Goal: Task Accomplishment & Management: Manage account settings

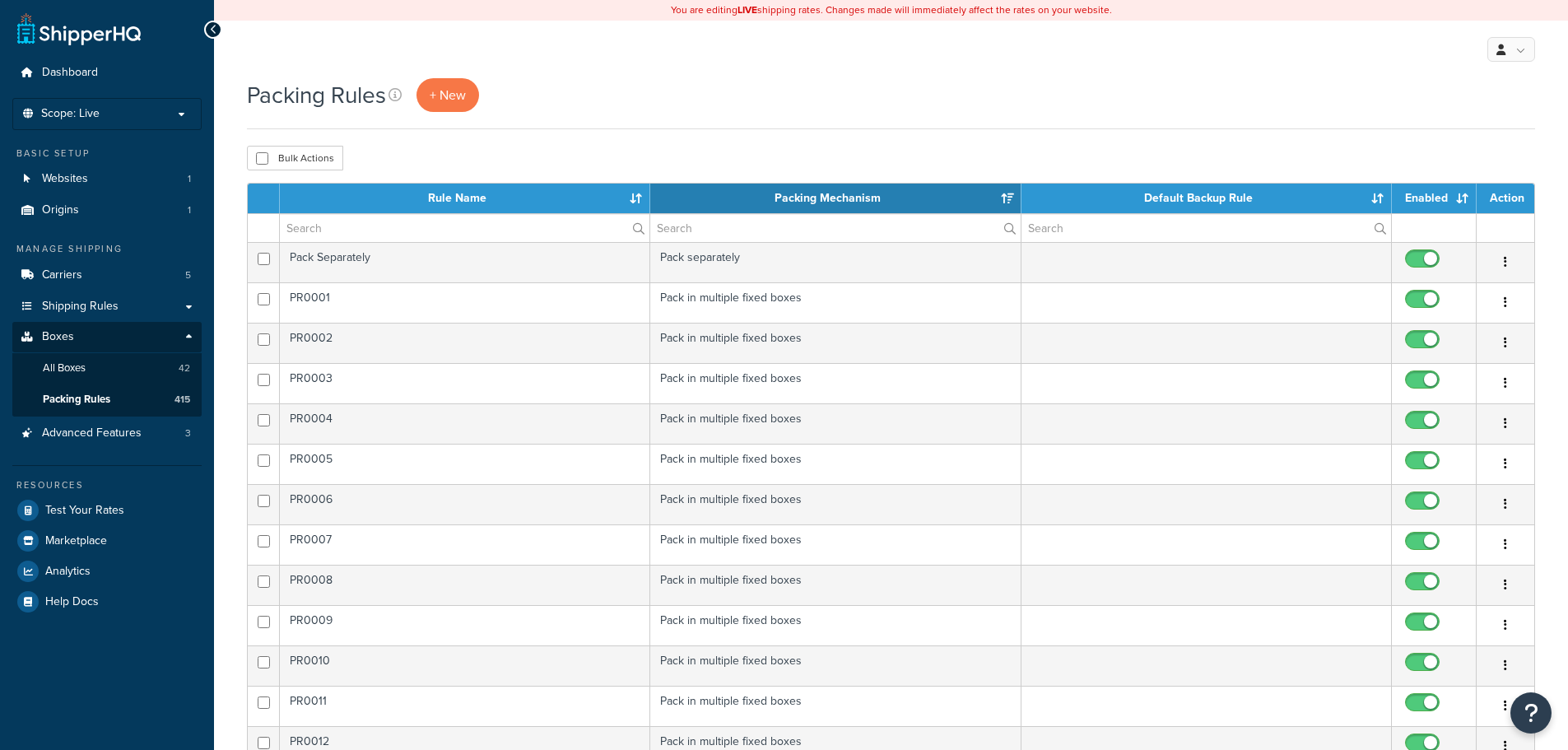
select select "15"
click at [260, 163] on input "checkbox" at bounding box center [262, 158] width 12 height 12
checkbox input "true"
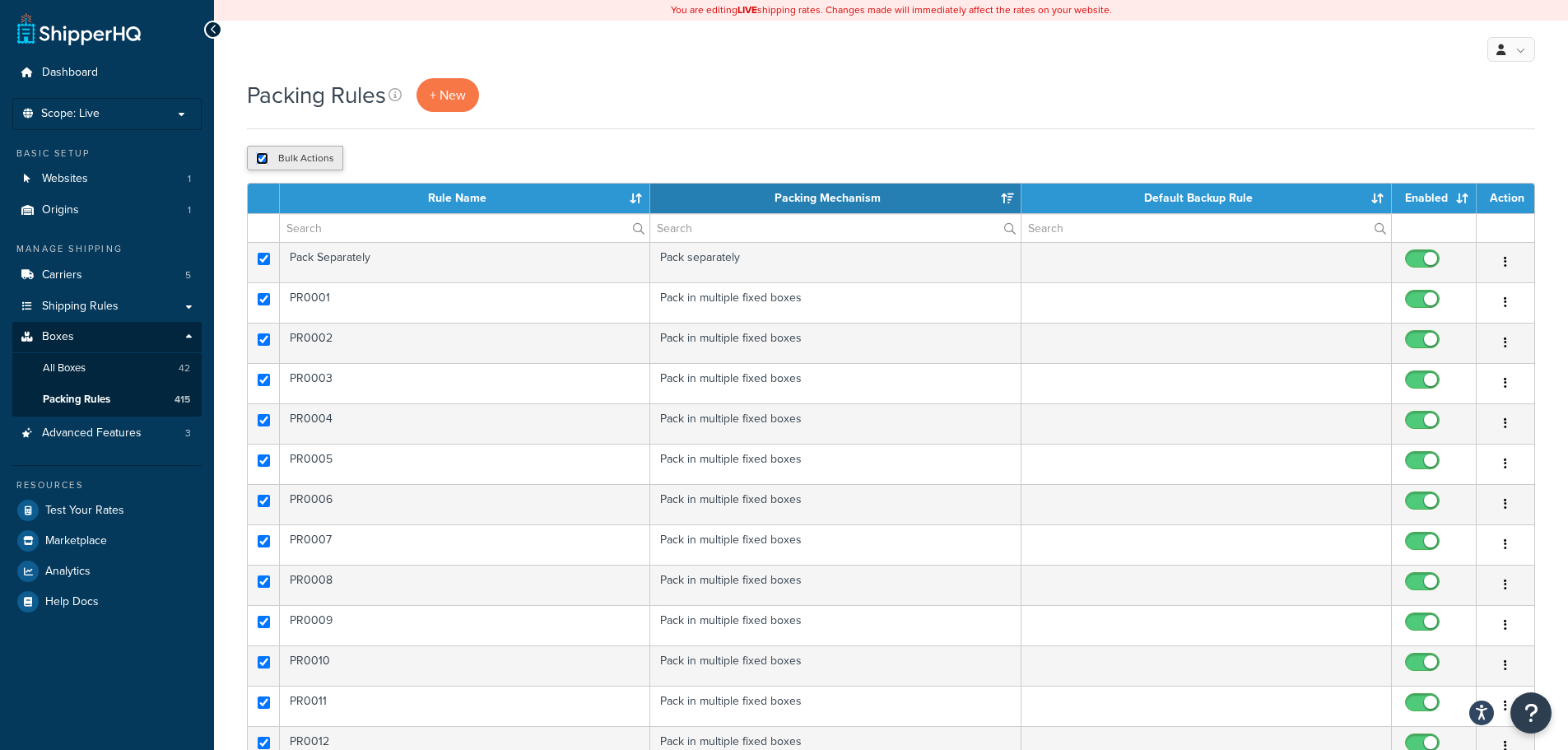
checkbox input "true"
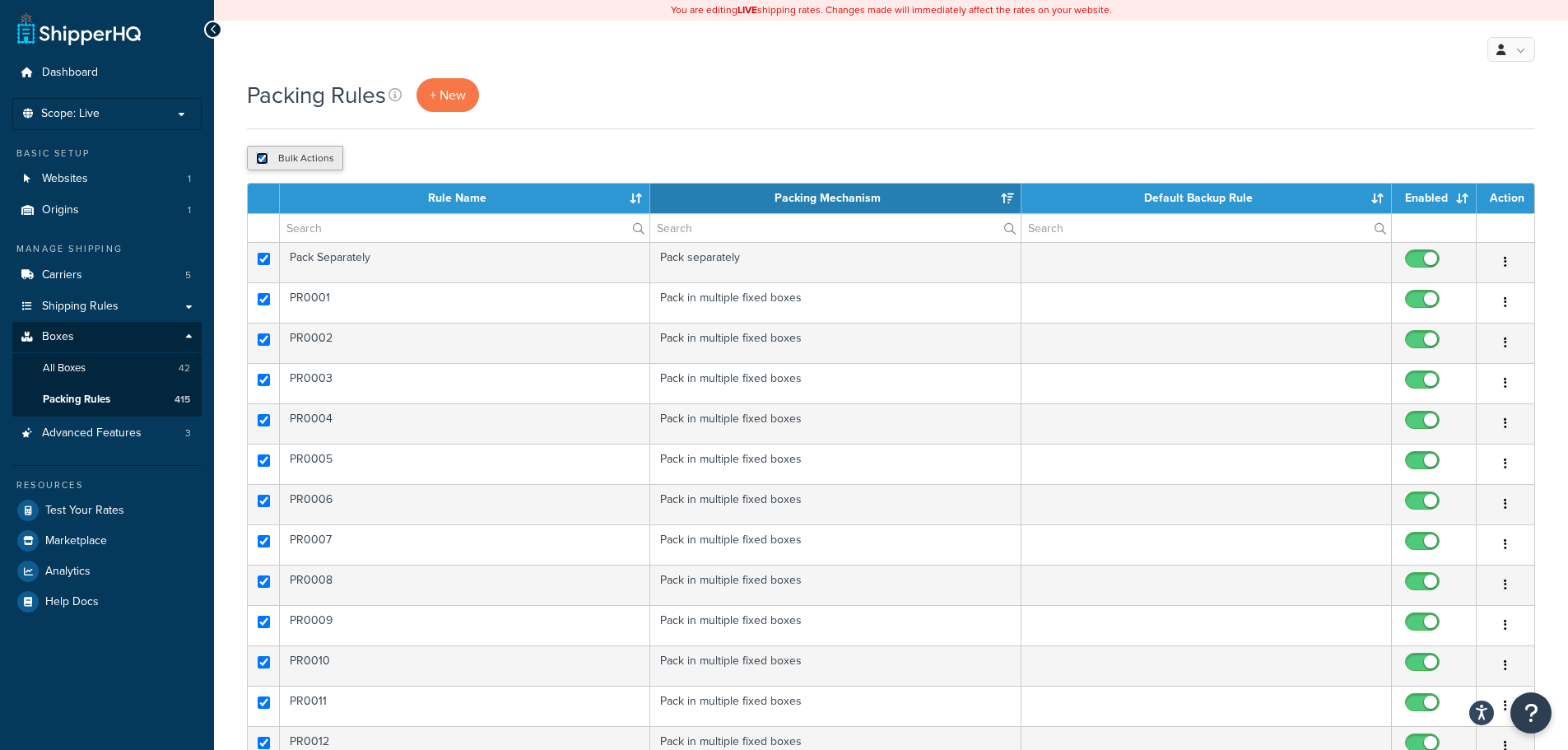
checkbox input "true"
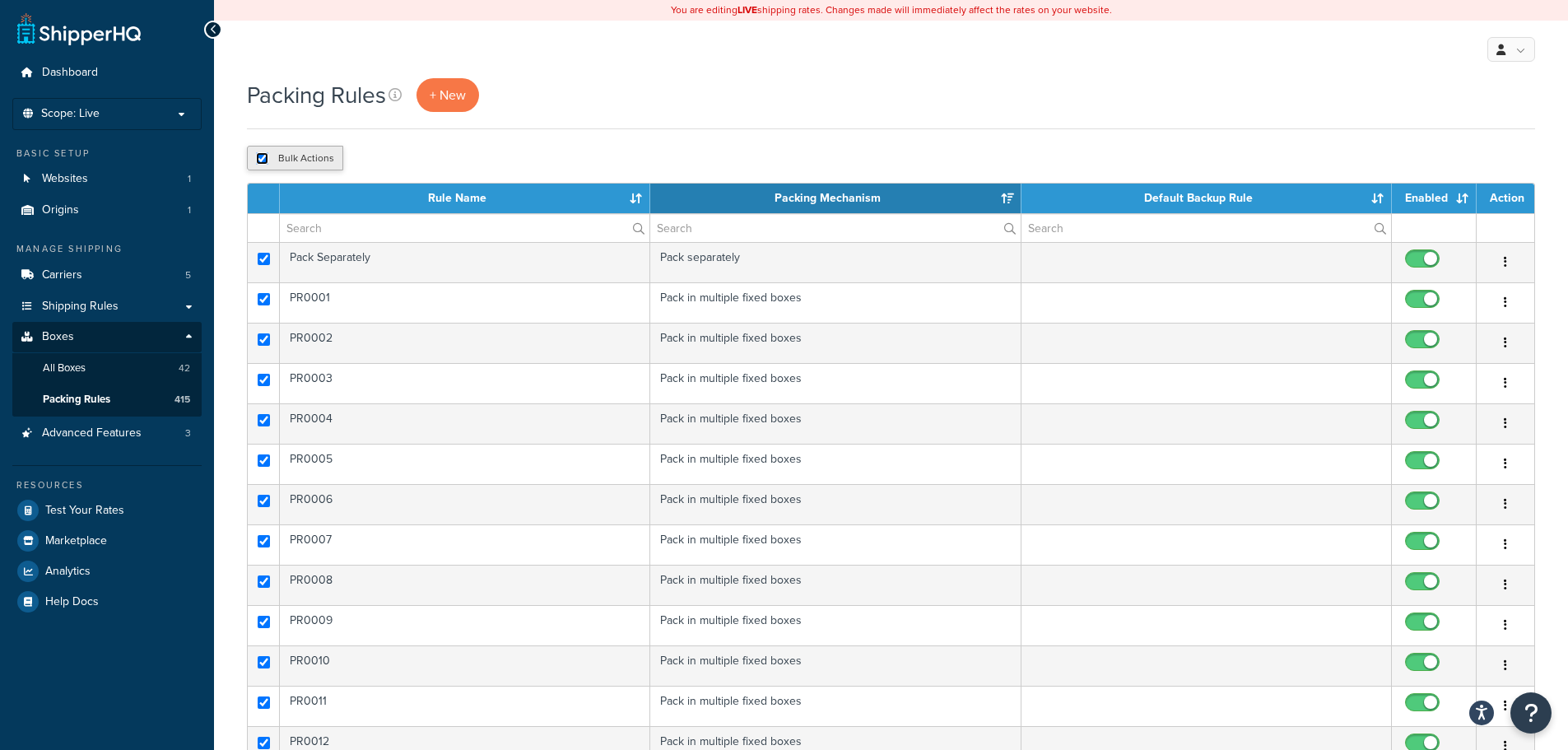
checkbox input "true"
drag, startPoint x: 260, startPoint y: 158, endPoint x: 285, endPoint y: 167, distance: 26.6
click at [261, 158] on input "checkbox" at bounding box center [262, 158] width 12 height 12
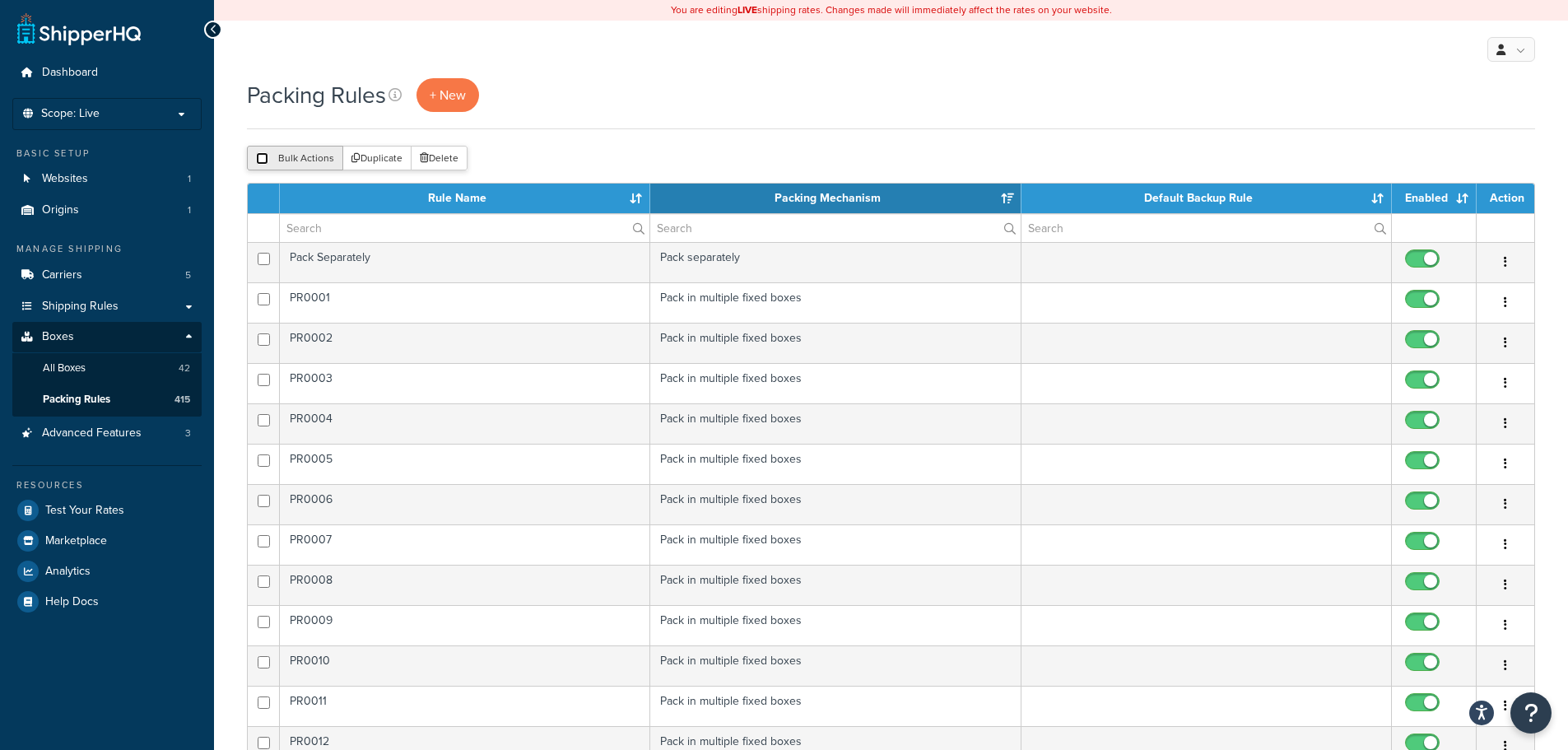
checkbox input "false"
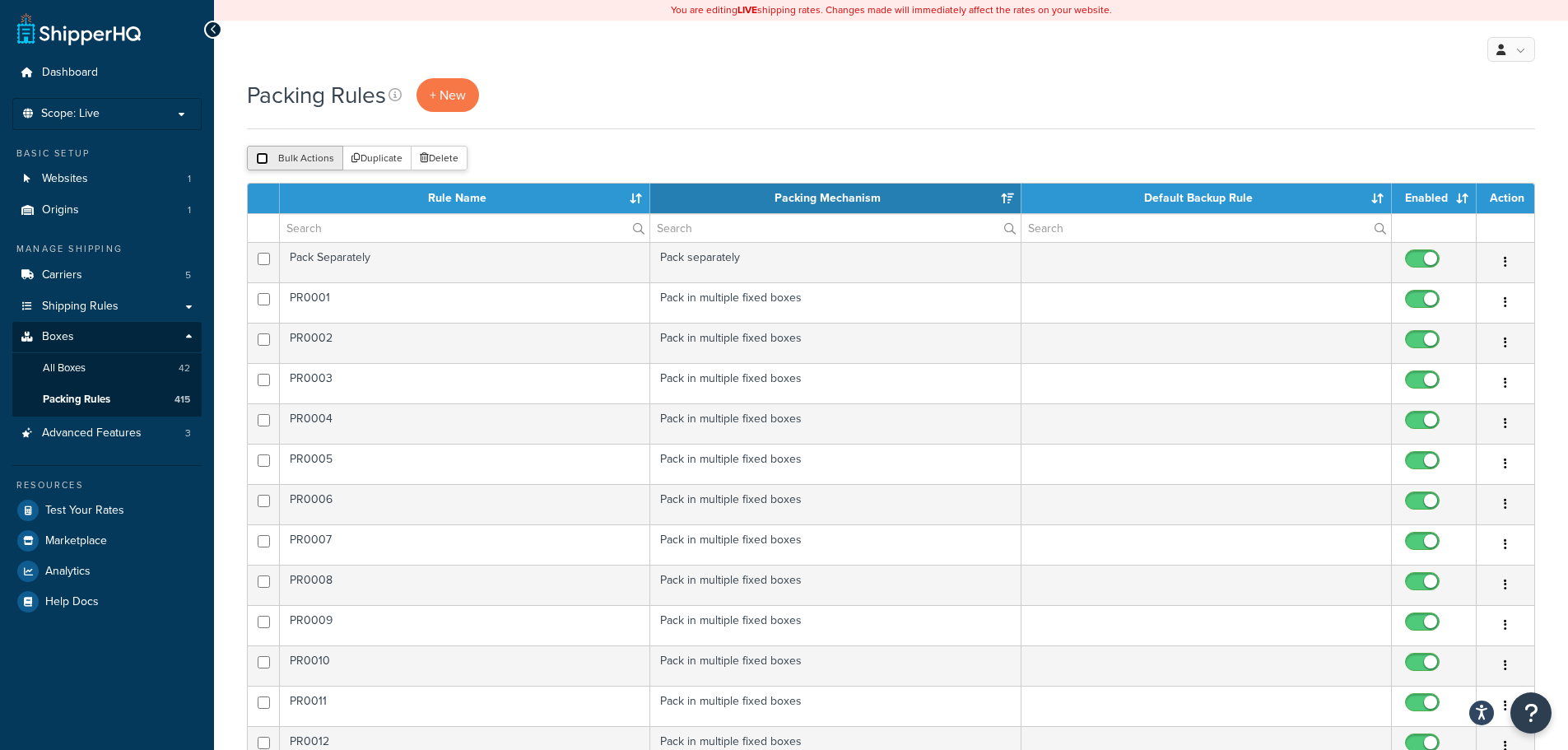
checkbox input "false"
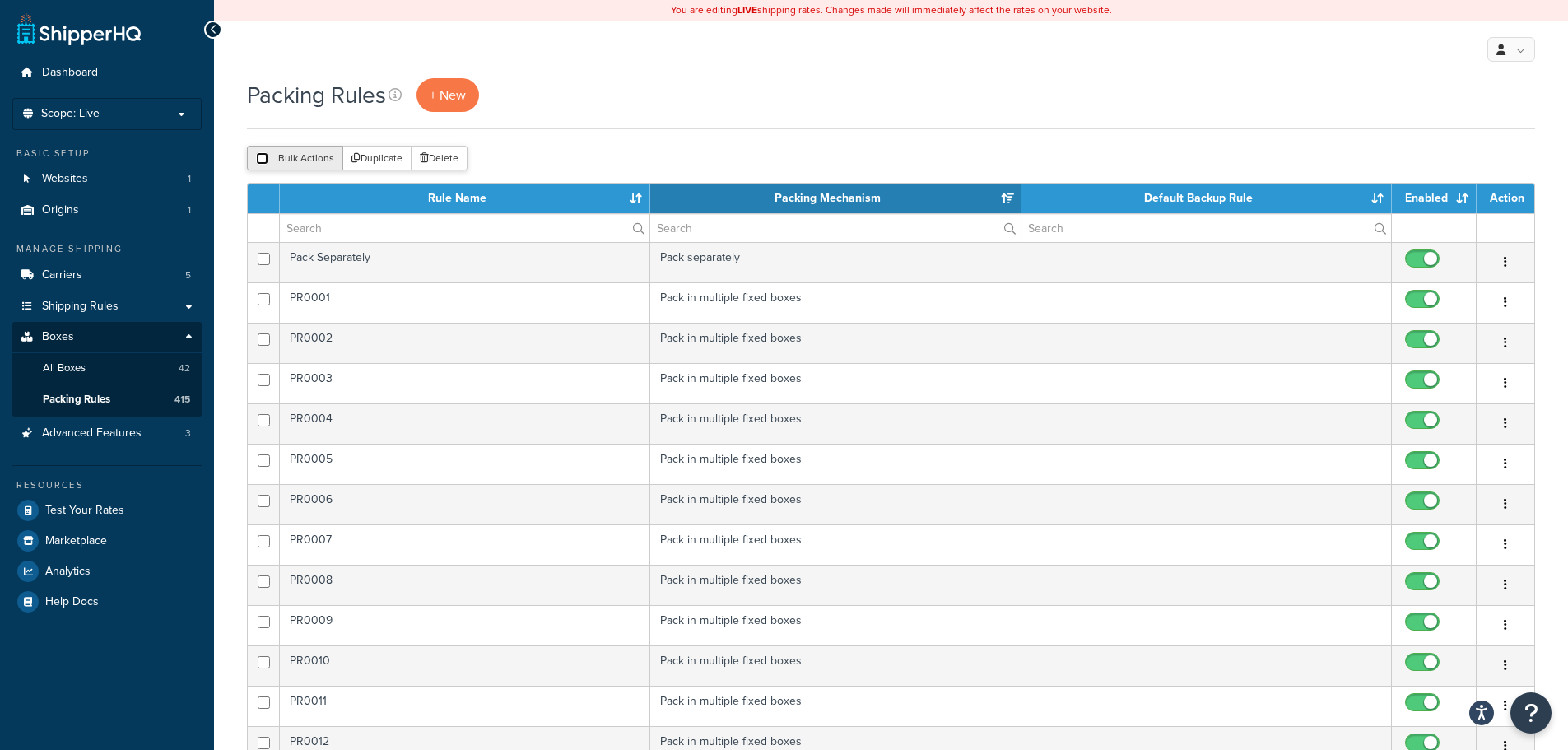
checkbox input "false"
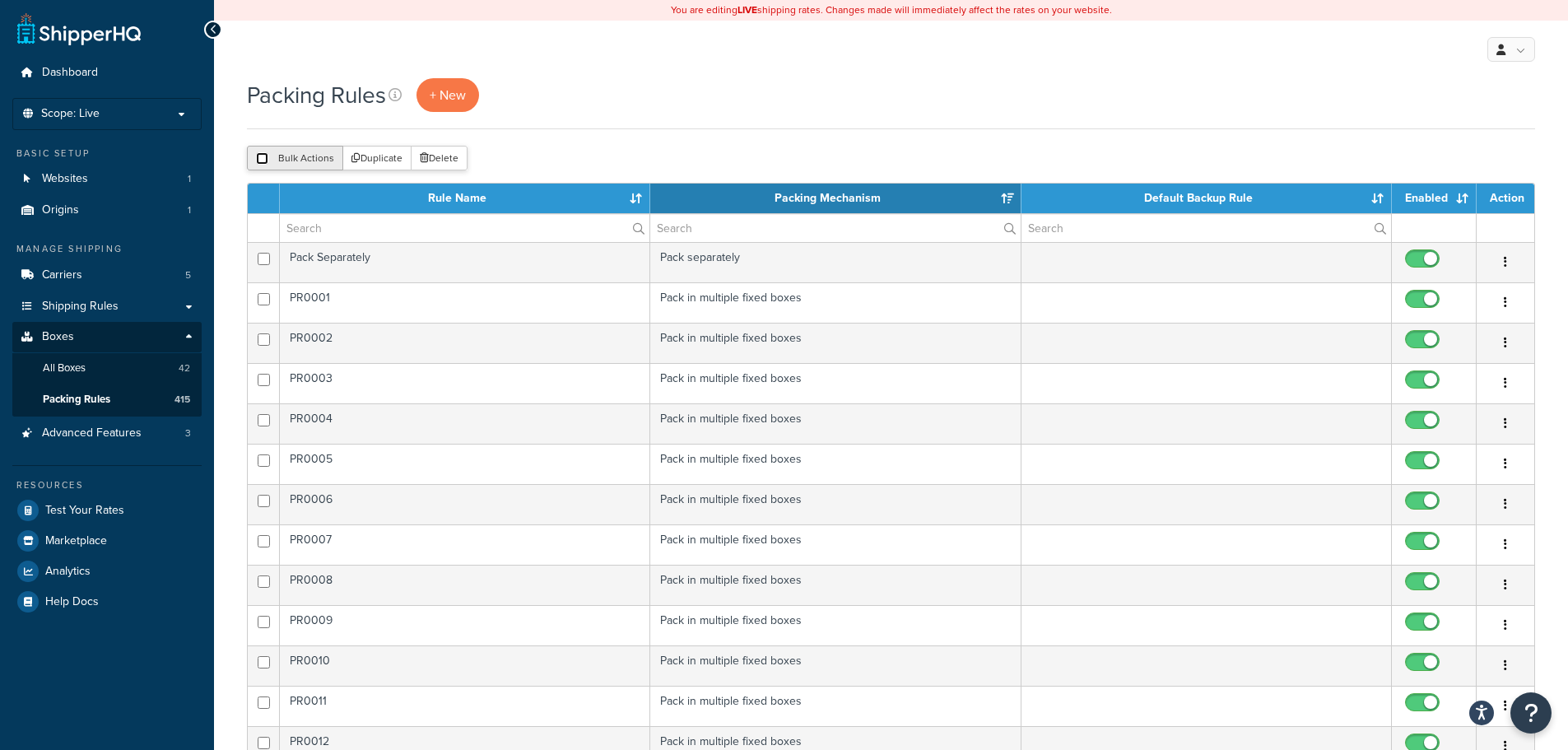
checkbox input "false"
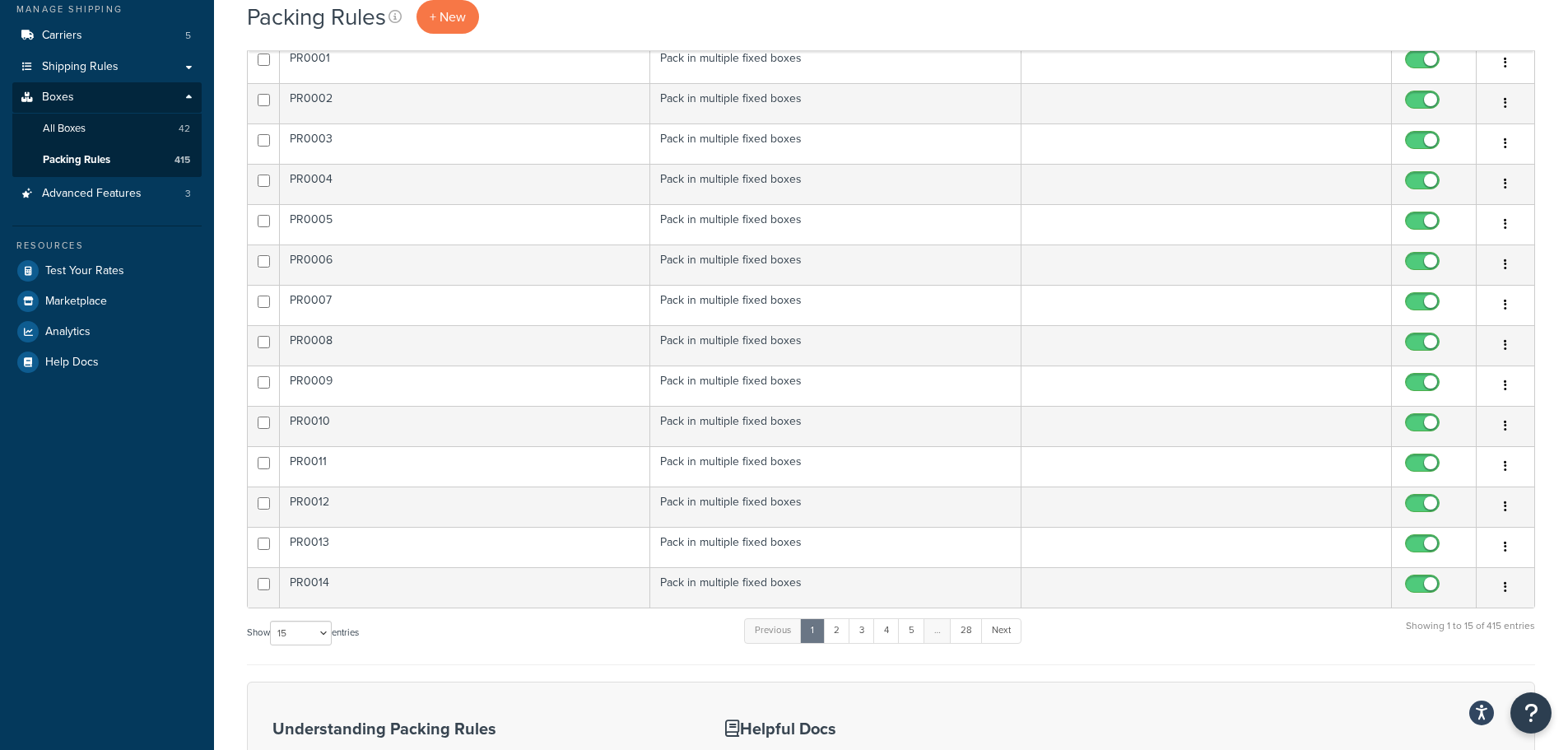
scroll to position [494, 0]
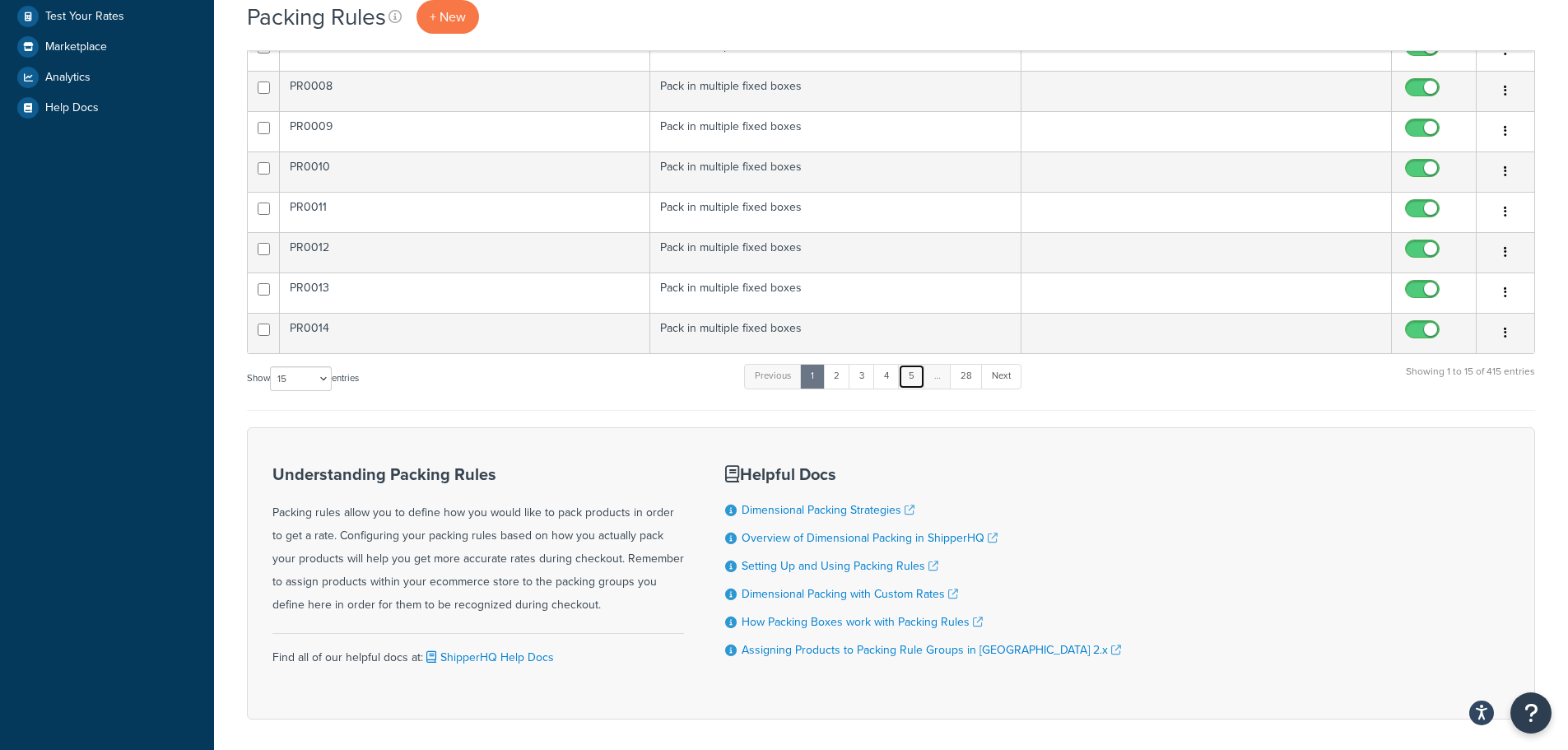
click at [914, 381] on link "5" at bounding box center [911, 376] width 27 height 24
click at [914, 378] on link "6" at bounding box center [909, 376] width 27 height 24
click at [911, 380] on link "7" at bounding box center [908, 376] width 26 height 24
click at [911, 380] on link "8" at bounding box center [906, 376] width 27 height 24
click at [911, 380] on link "9" at bounding box center [904, 376] width 27 height 24
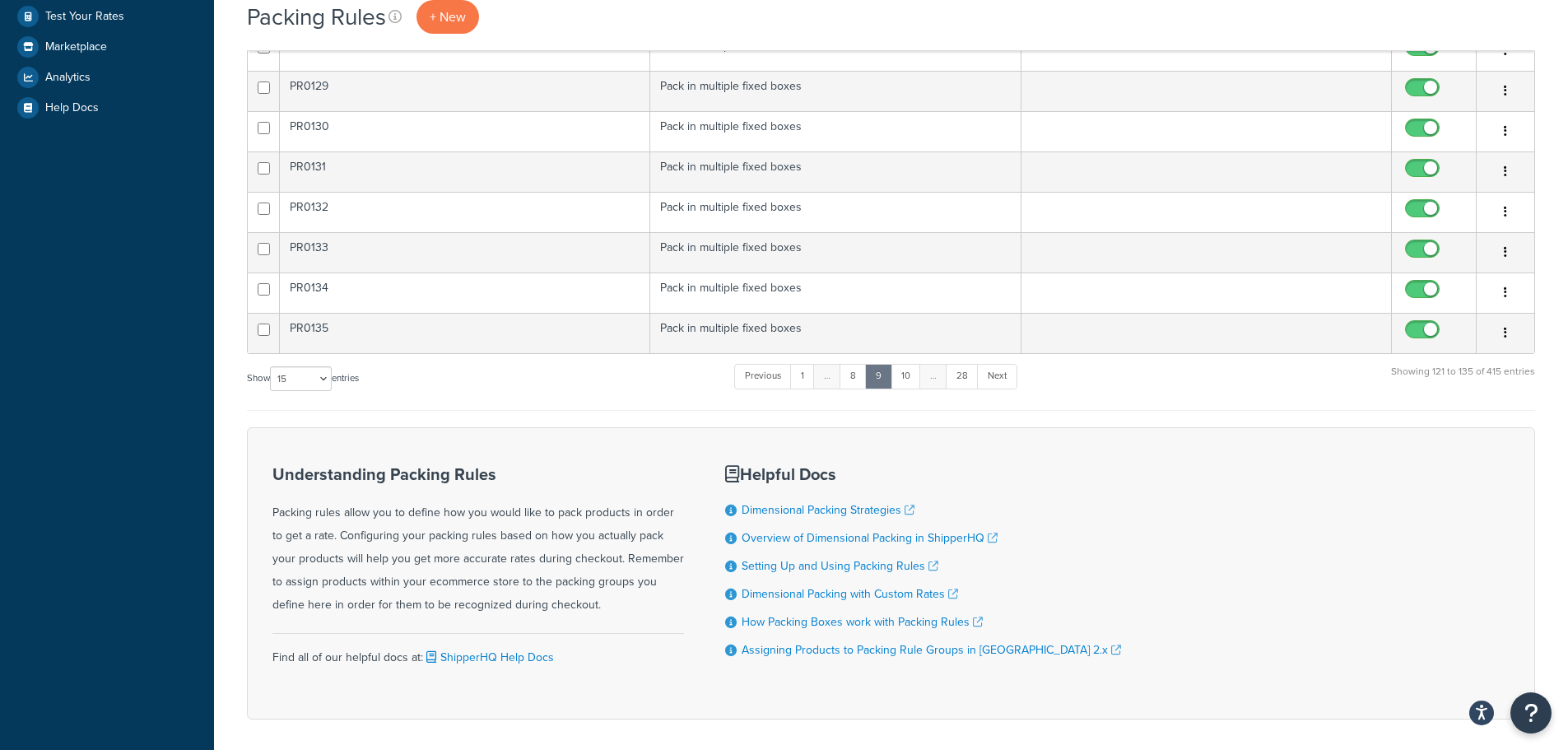
click at [911, 380] on link "10" at bounding box center [906, 376] width 30 height 24
click at [911, 380] on link "11" at bounding box center [906, 376] width 28 height 24
click at [911, 380] on link "12" at bounding box center [907, 376] width 30 height 24
click at [911, 380] on link "14" at bounding box center [908, 376] width 29 height 24
click at [911, 380] on link "15" at bounding box center [906, 376] width 30 height 24
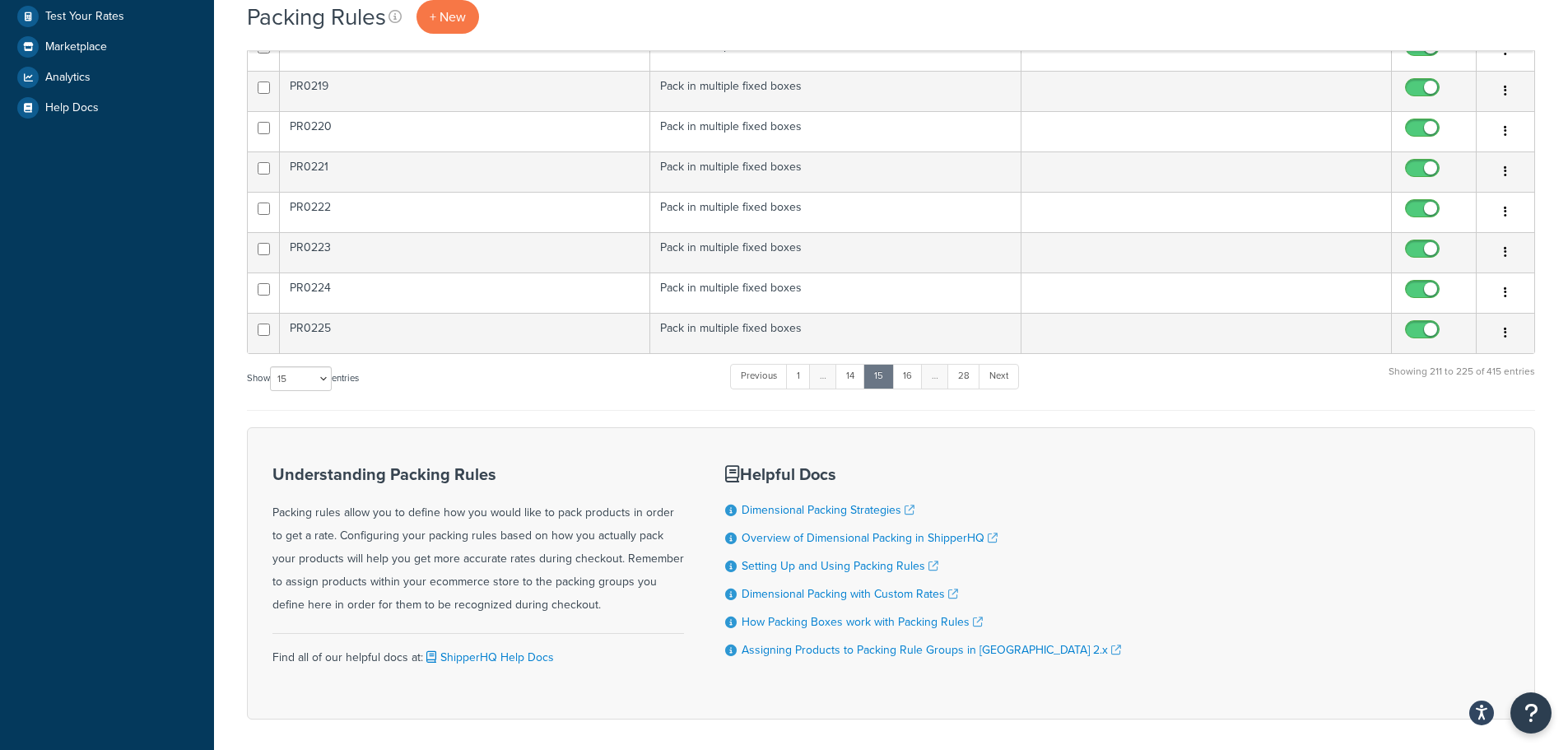
click at [911, 380] on link "16" at bounding box center [907, 376] width 30 height 24
click at [911, 380] on link "17" at bounding box center [905, 376] width 29 height 24
click at [911, 380] on link "18" at bounding box center [906, 376] width 30 height 24
click at [911, 380] on link "20" at bounding box center [907, 376] width 33 height 24
click at [911, 380] on link "21" at bounding box center [906, 376] width 30 height 24
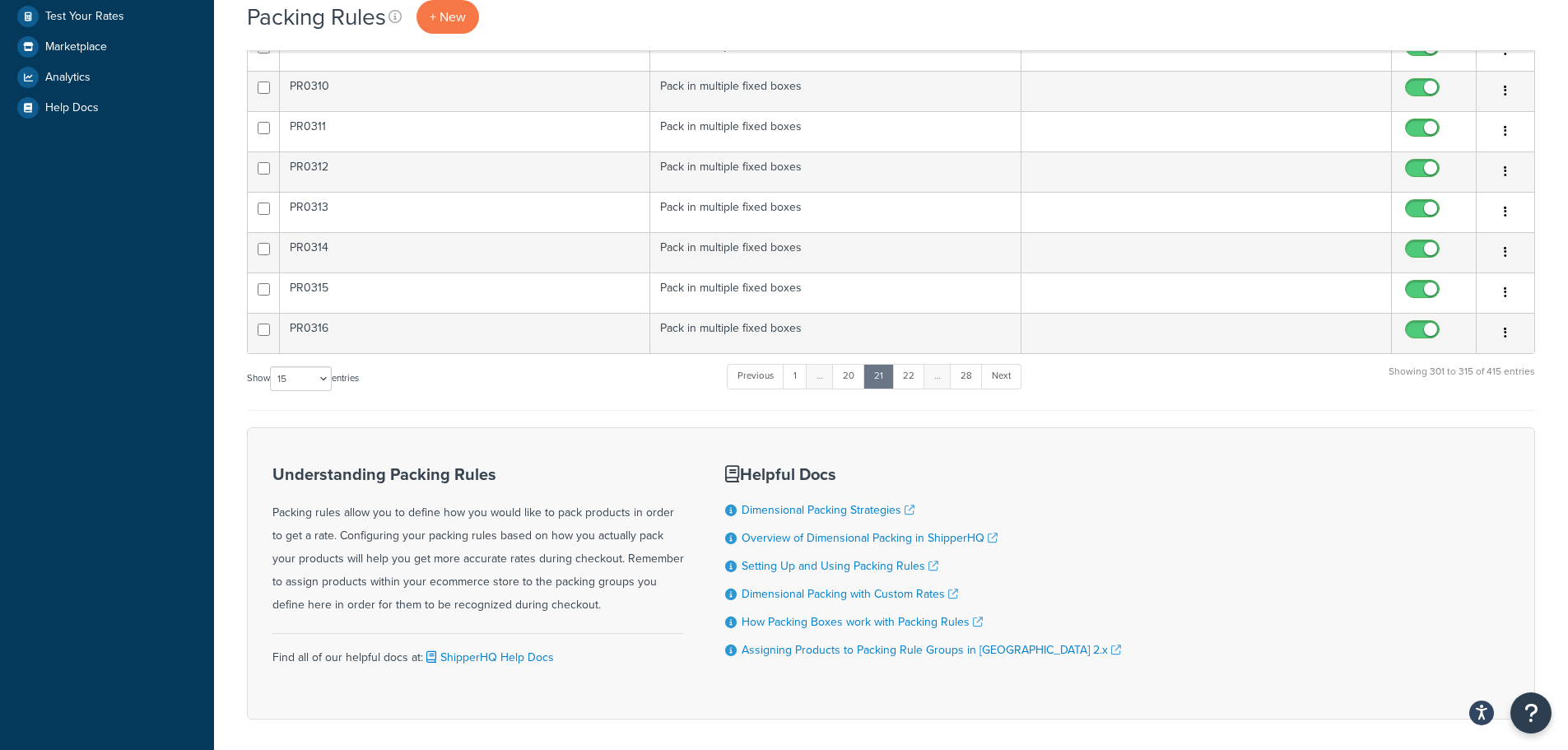
click at [911, 380] on link "22" at bounding box center [908, 376] width 33 height 24
click at [911, 380] on link "23" at bounding box center [907, 376] width 32 height 24
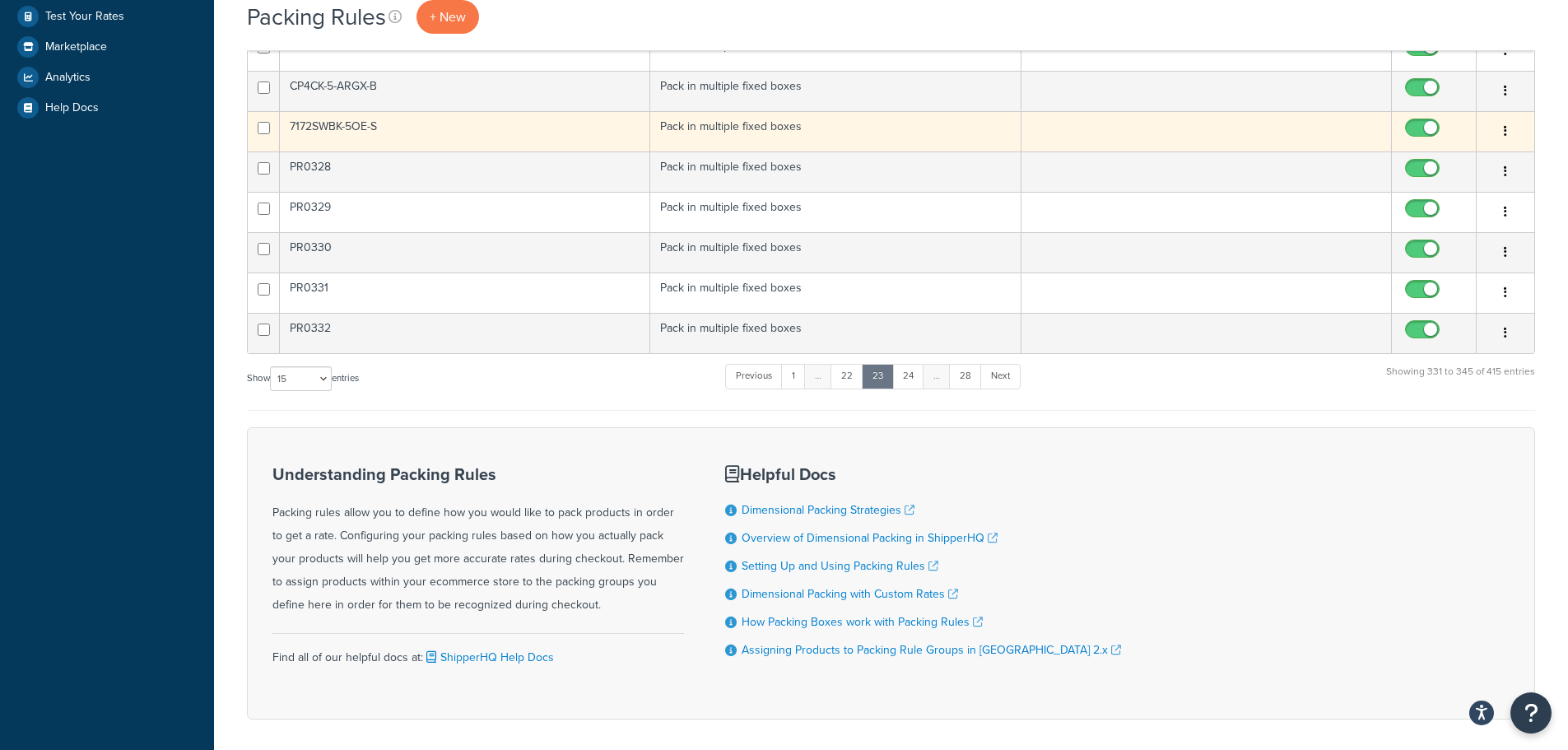
scroll to position [247, 0]
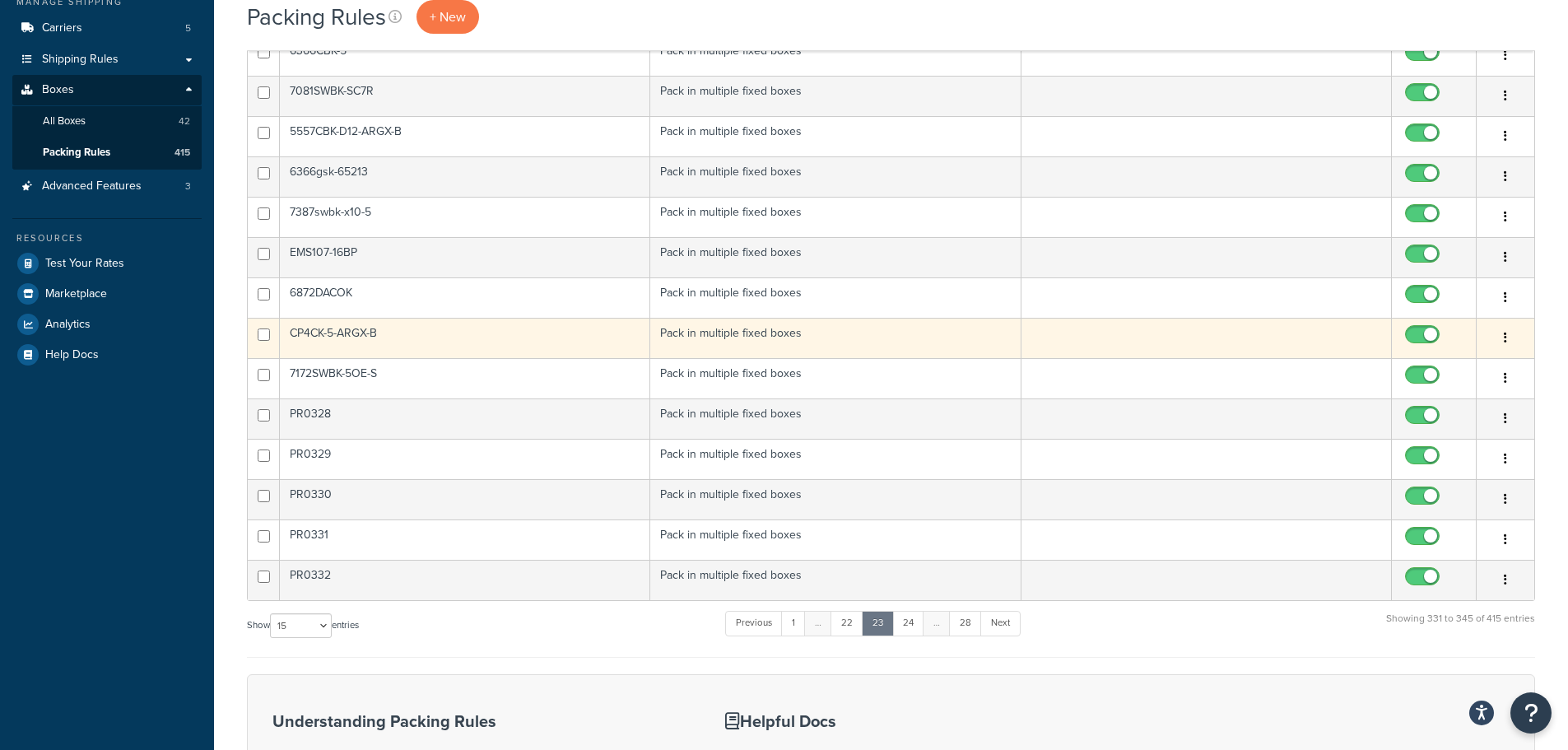
click at [1503, 341] on button "button" at bounding box center [1506, 339] width 23 height 26
click at [1453, 370] on link "Edit" at bounding box center [1439, 373] width 130 height 34
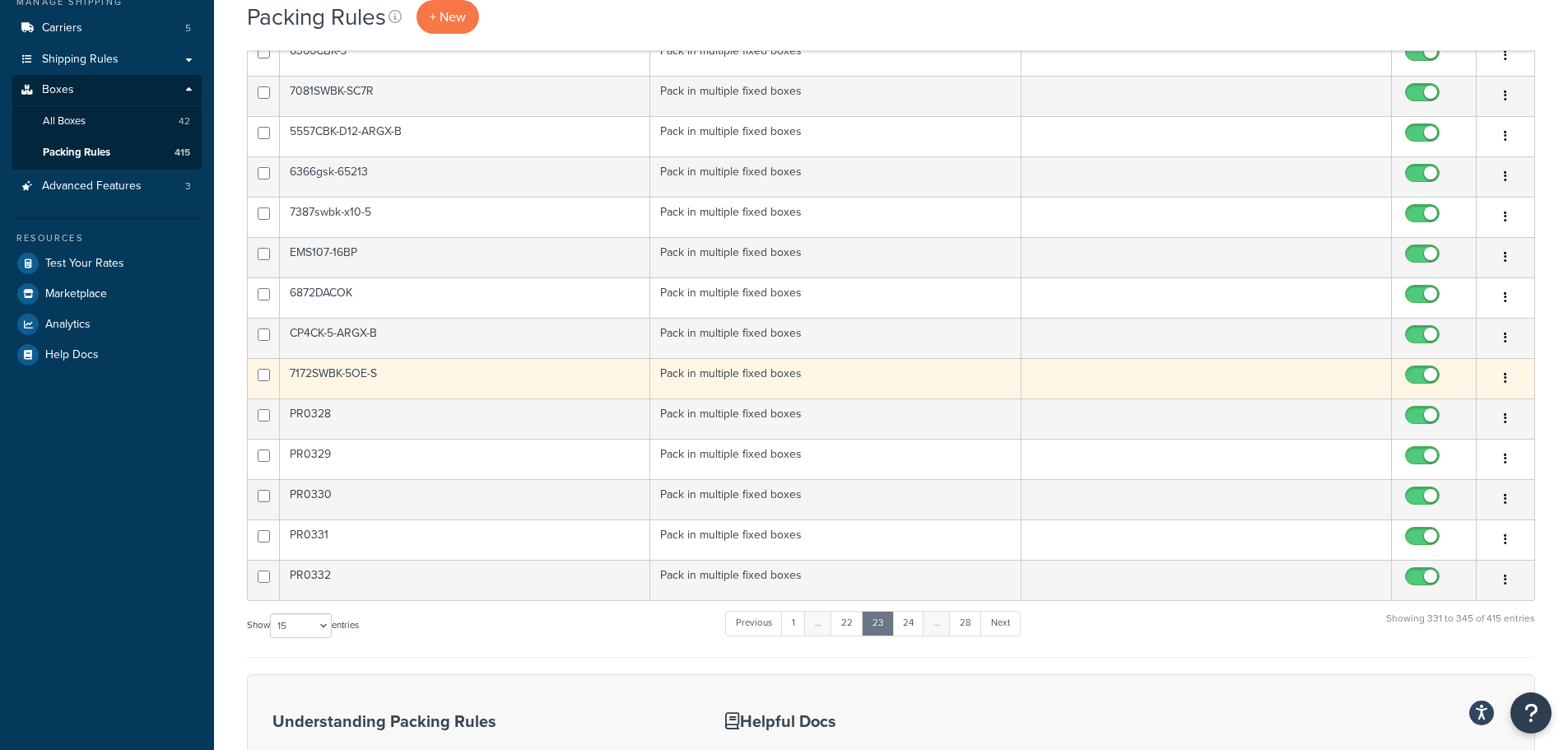
click at [1507, 375] on icon "button" at bounding box center [1505, 377] width 3 height 11
click at [1429, 410] on link "Edit" at bounding box center [1439, 413] width 130 height 34
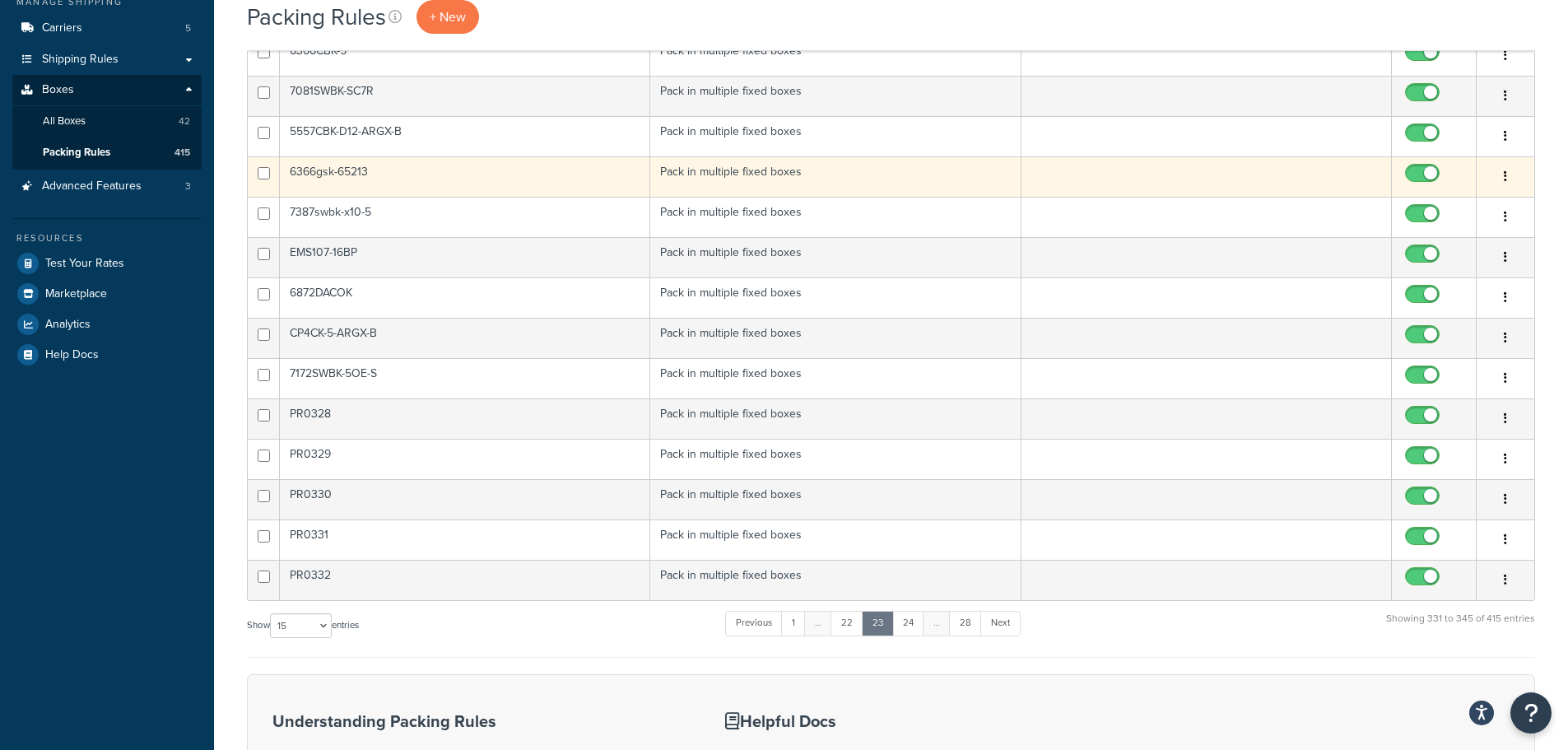
click at [1508, 177] on button "button" at bounding box center [1506, 177] width 23 height 26
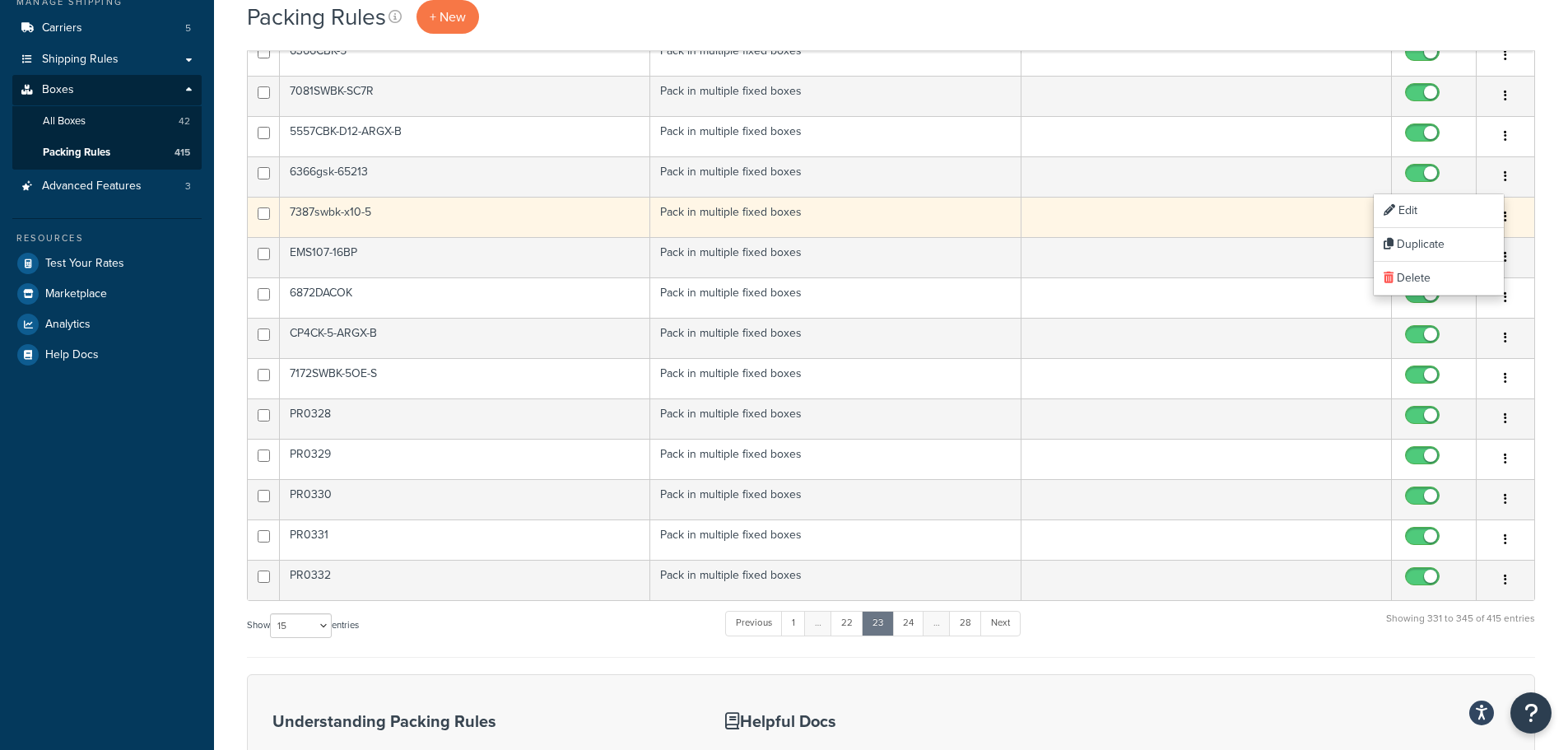
click at [1404, 212] on input "checkbox" at bounding box center [1425, 217] width 45 height 21
checkbox input "false"
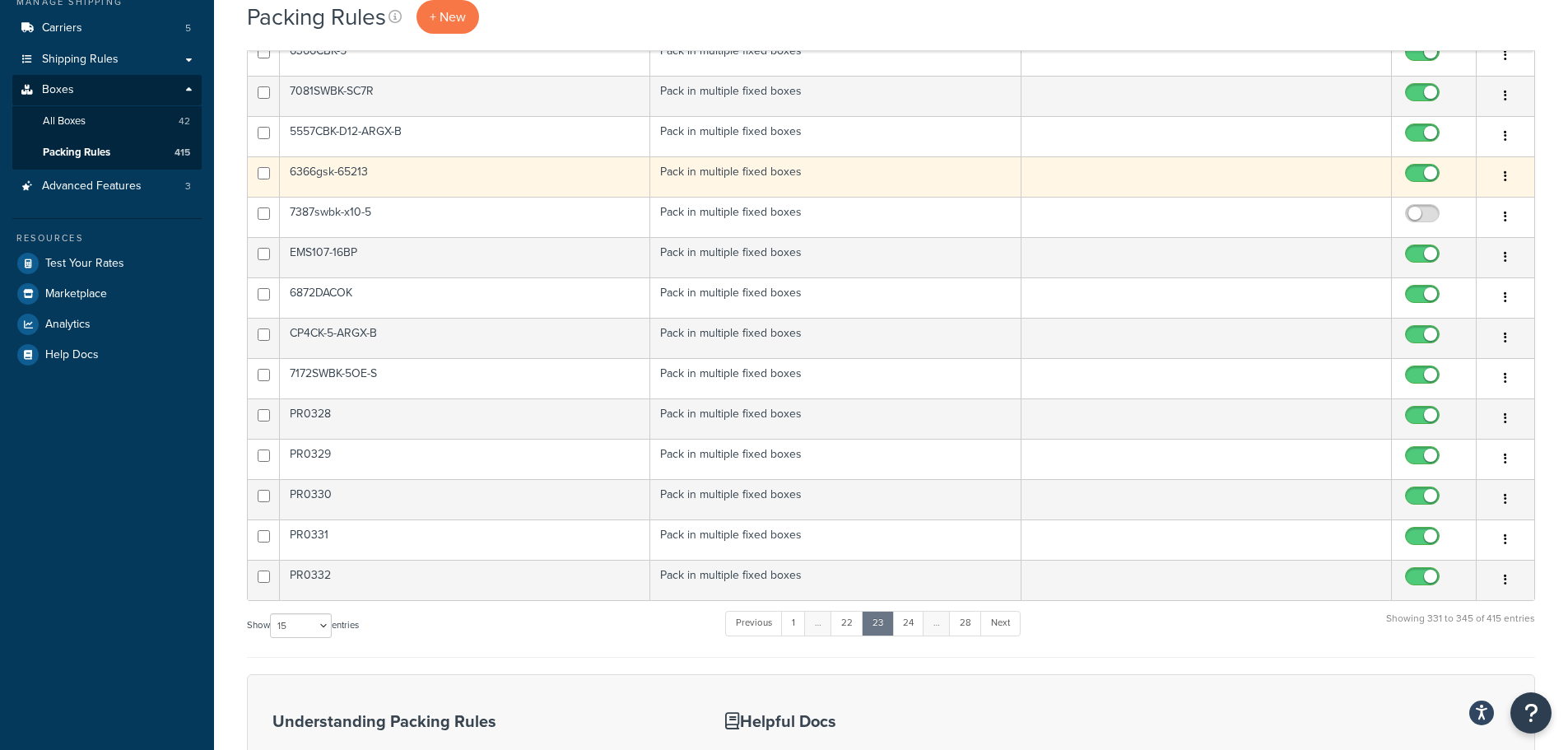
click at [1498, 175] on button "button" at bounding box center [1506, 177] width 23 height 26
click at [1400, 207] on link "Edit" at bounding box center [1439, 211] width 130 height 34
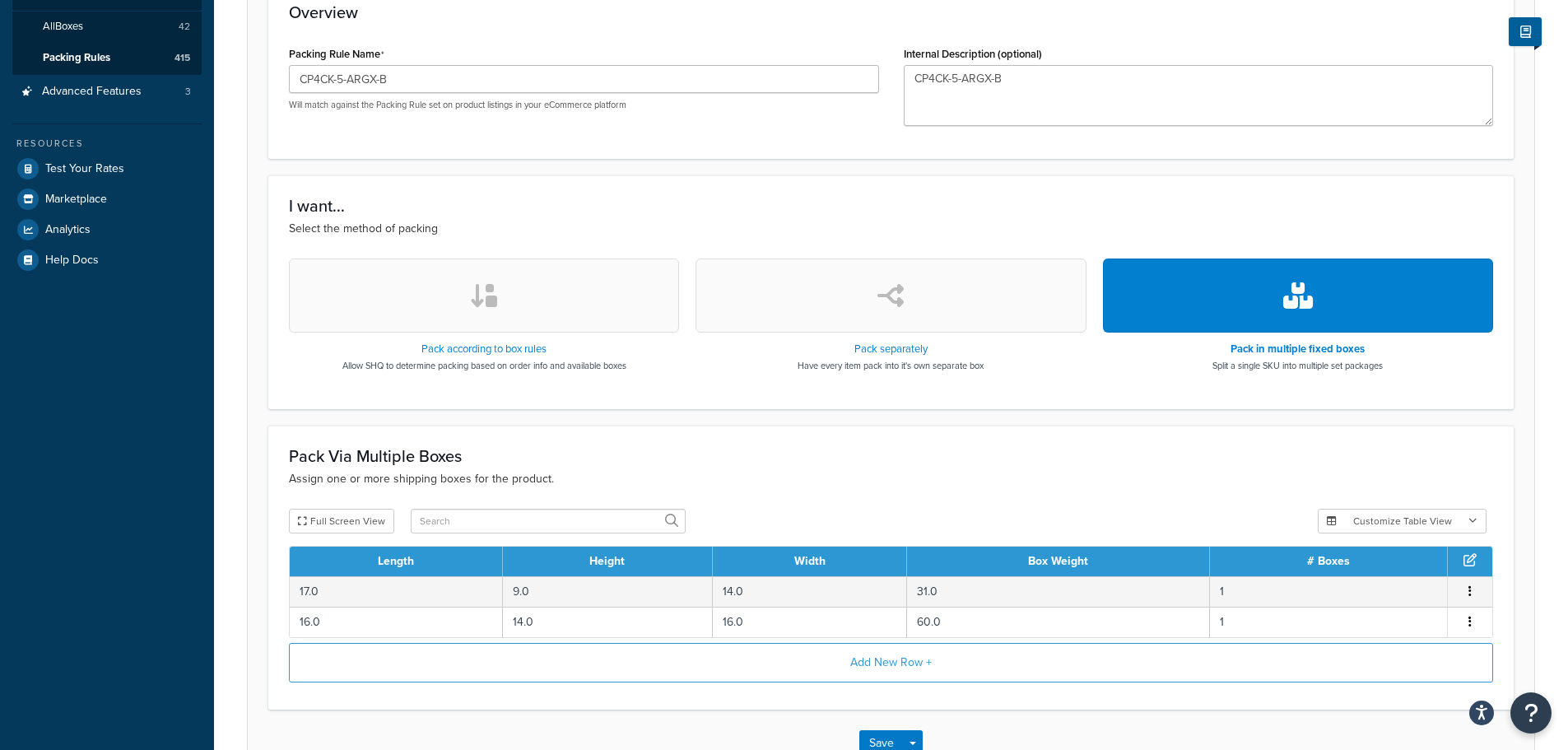
scroll to position [455, 0]
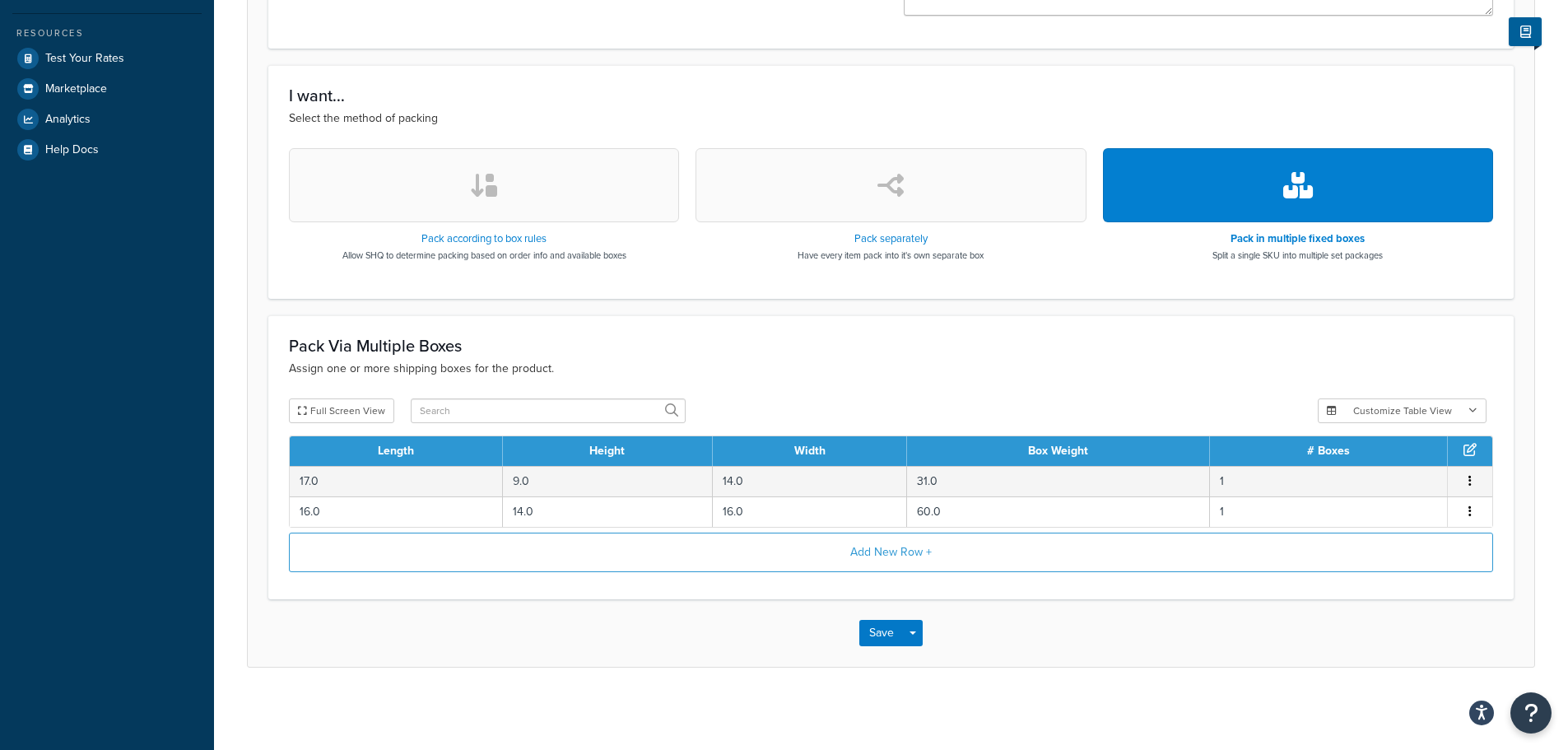
click at [747, 337] on h3 "Pack Via Multiple Boxes" at bounding box center [891, 345] width 1205 height 18
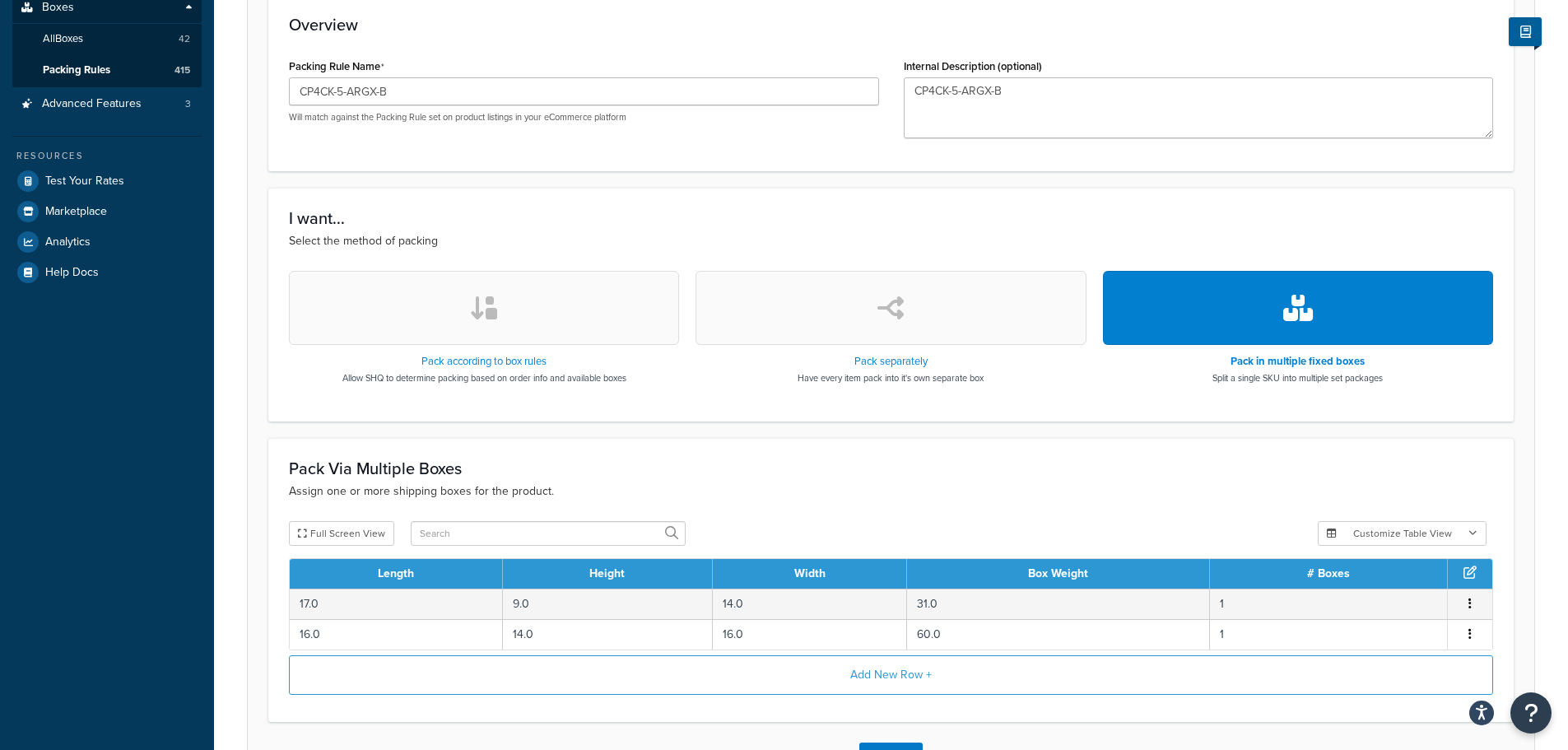
scroll to position [43, 0]
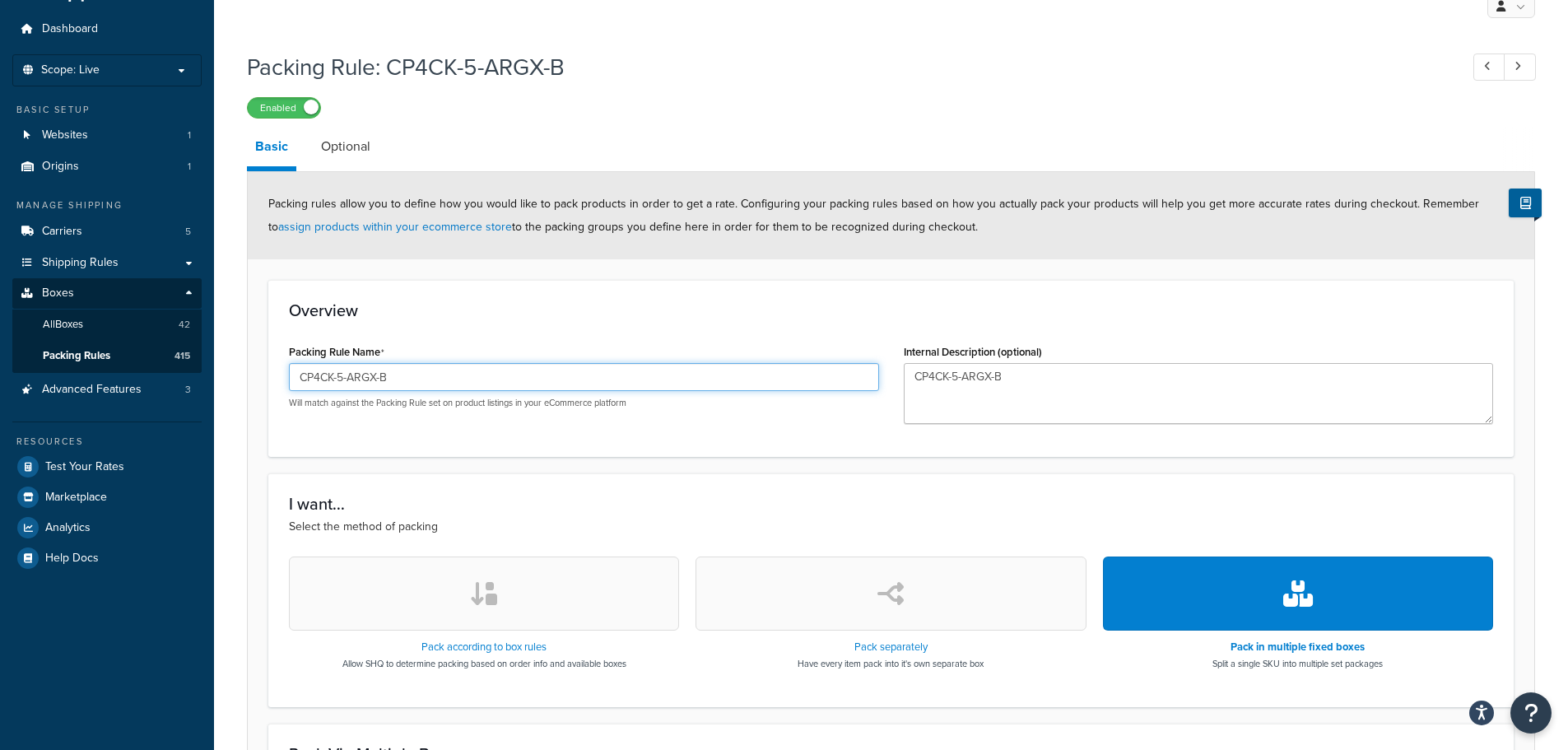
drag, startPoint x: 398, startPoint y: 377, endPoint x: 254, endPoint y: 372, distance: 144.1
click at [254, 372] on form "Packing rules allow you to define how you would like to pack products in order …" at bounding box center [890, 623] width 1287 height 902
click at [788, 479] on div "I want... Select the method of packing Pack according to box rules Allow SHQ to…" at bounding box center [891, 590] width 1246 height 233
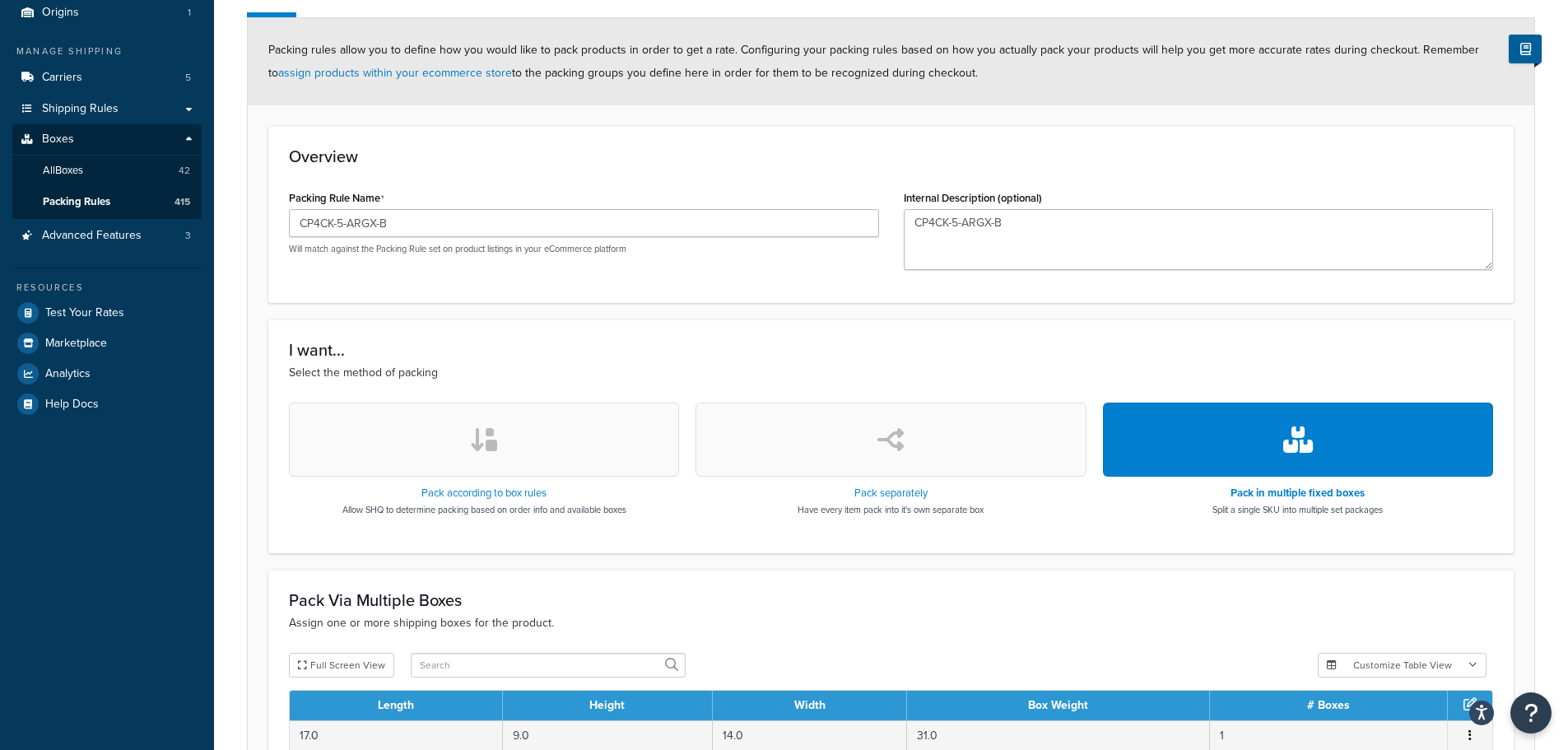
scroll to position [455, 0]
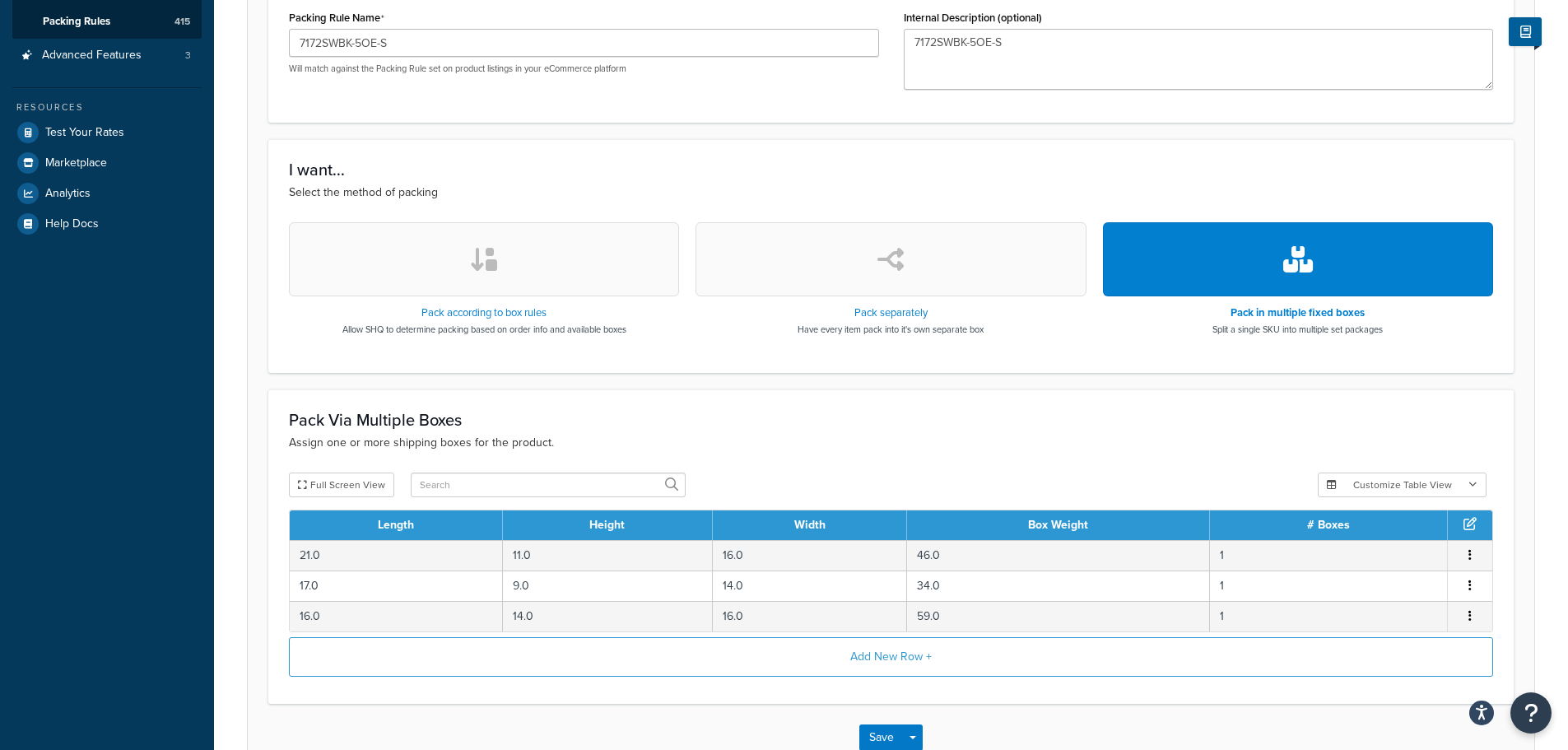
scroll to position [411, 0]
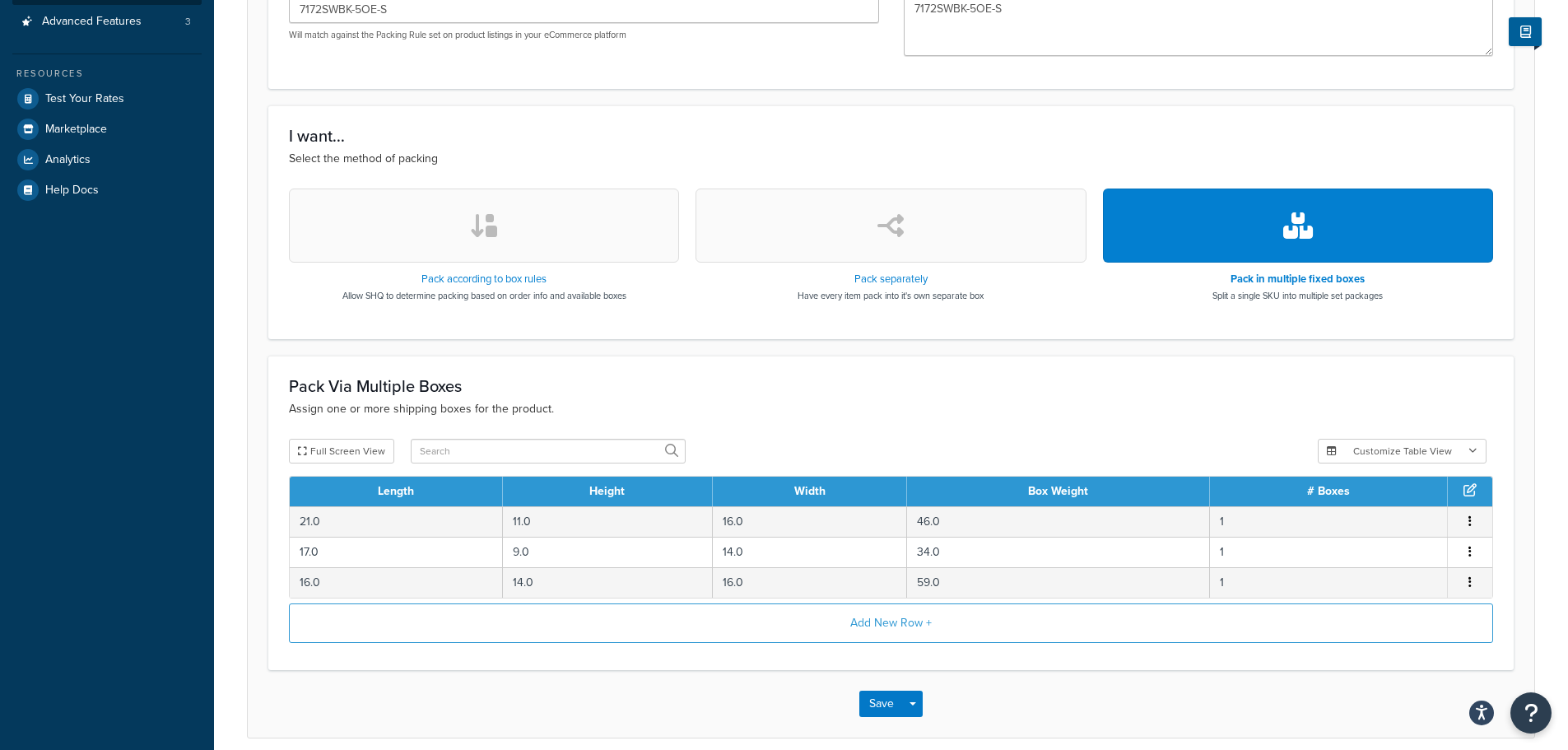
click at [516, 145] on h3 "I want..." at bounding box center [891, 136] width 1205 height 18
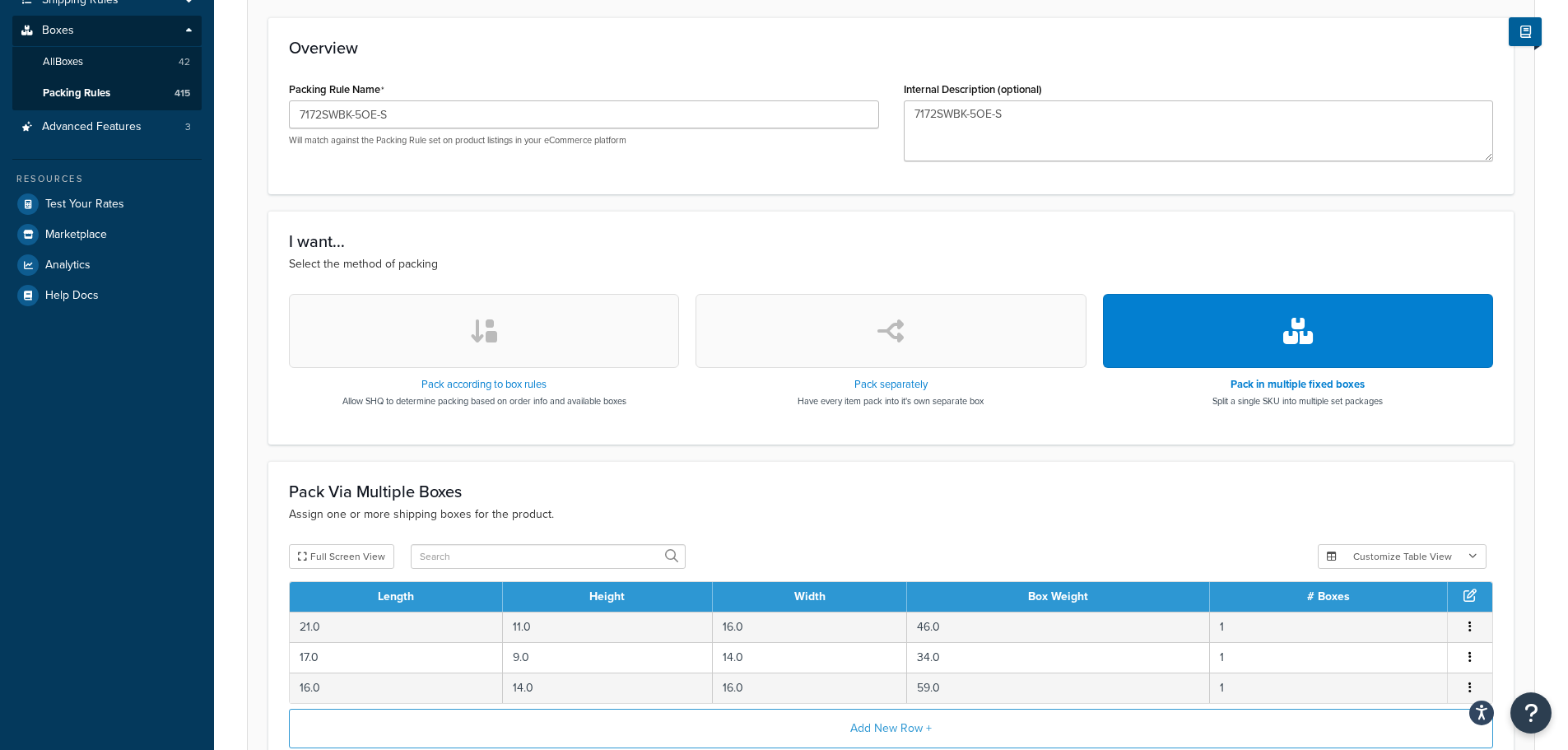
scroll to position [165, 0]
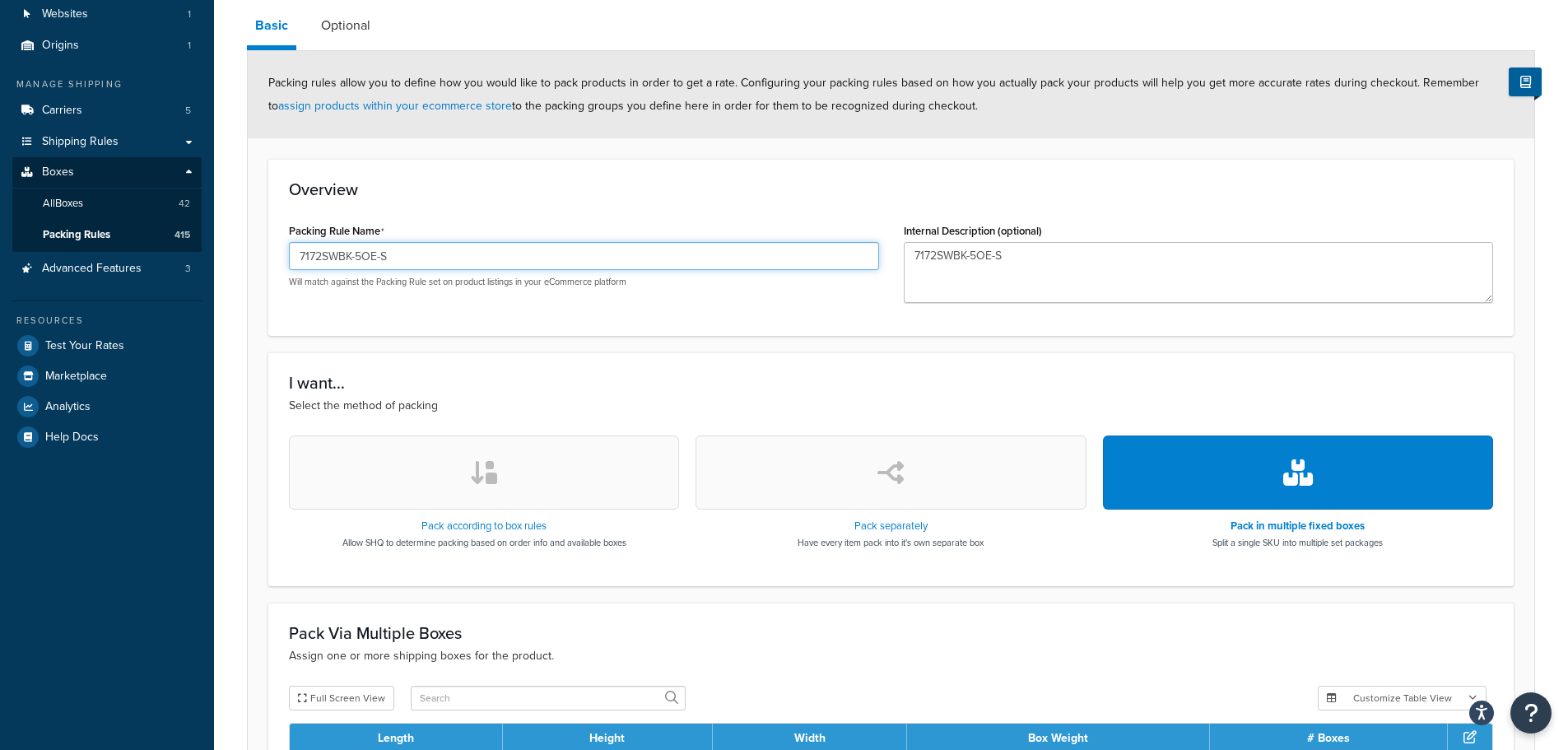
drag, startPoint x: 368, startPoint y: 253, endPoint x: 244, endPoint y: 234, distance: 125.4
click at [244, 234] on div "Packing Rule: 7172SWBK-5OE-S Enabled Basic Optional Packing rules allow you to …" at bounding box center [890, 474] width 1354 height 1105
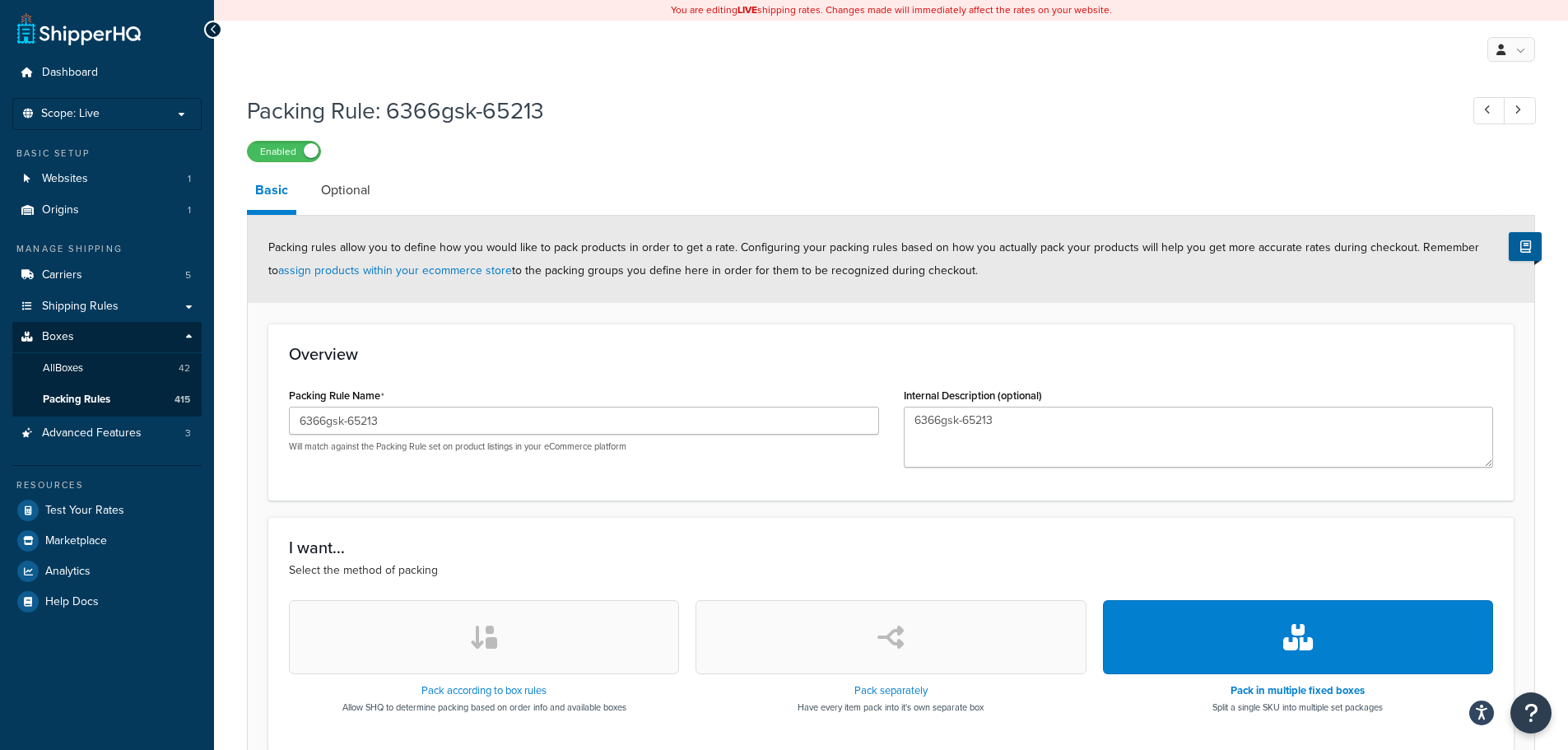
click at [690, 447] on p "Will match against the Packing Rule set on product listings in your eCommerce p…" at bounding box center [584, 446] width 590 height 12
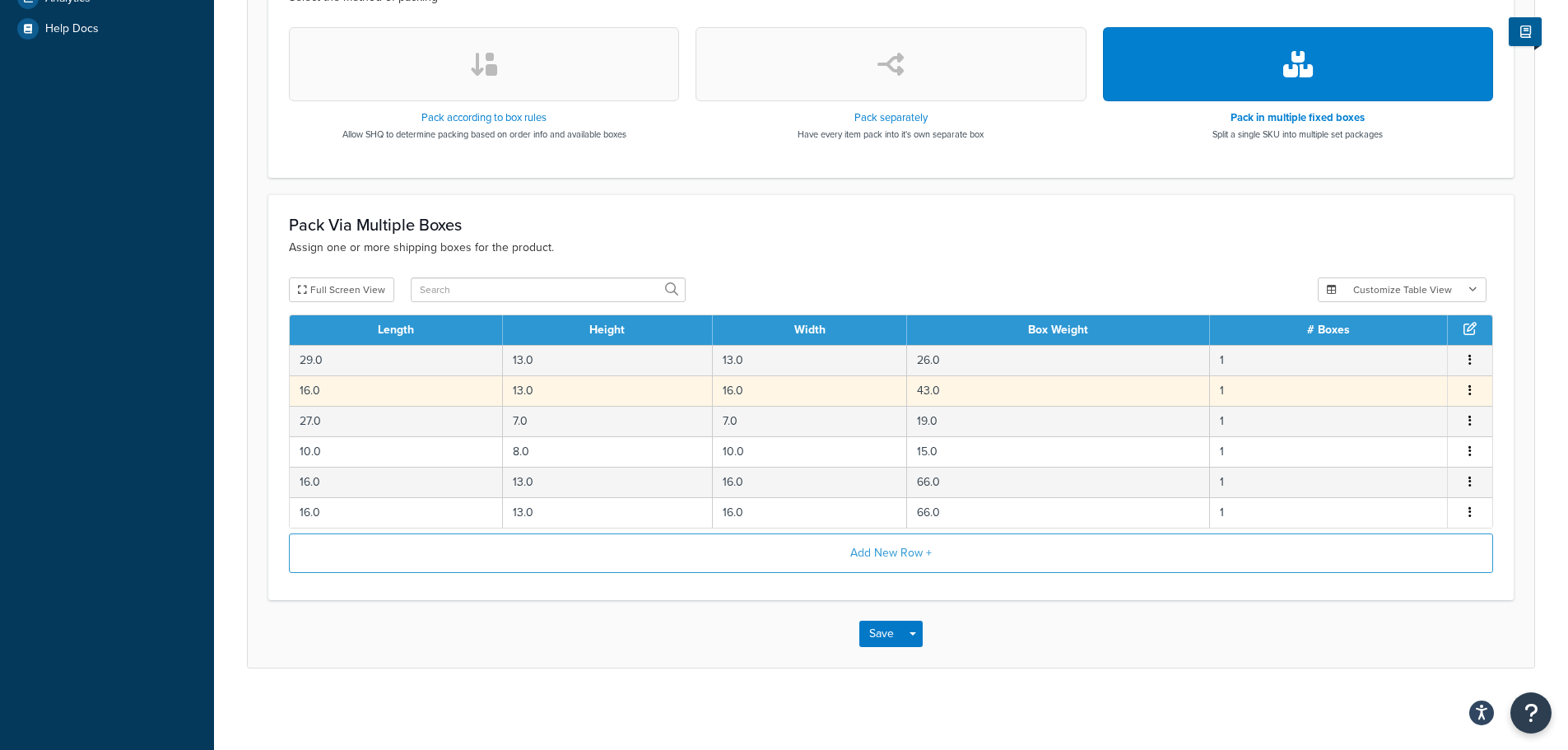
scroll to position [576, 0]
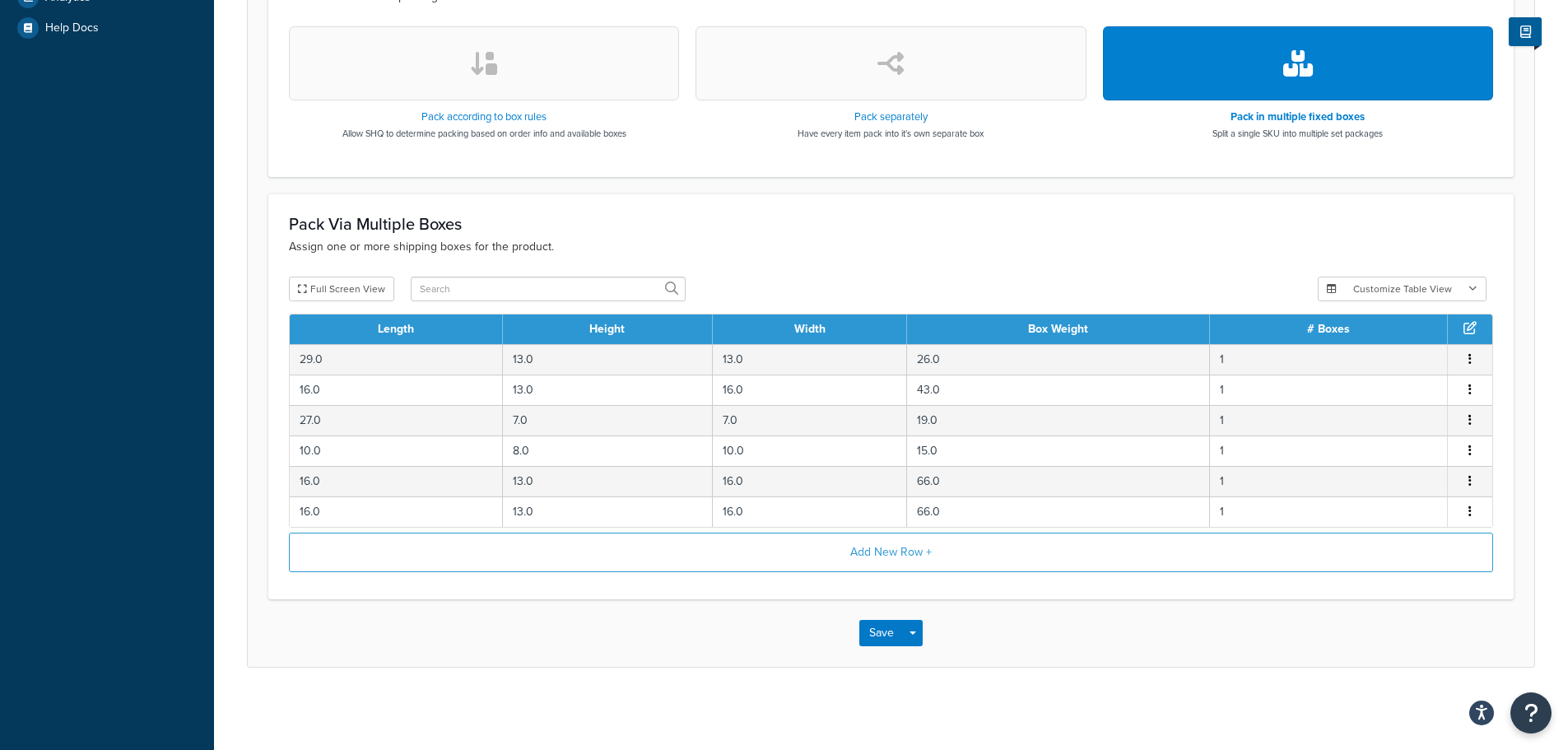
drag, startPoint x: 1042, startPoint y: 190, endPoint x: 1039, endPoint y: 203, distance: 13.3
click at [1042, 190] on form "Packing rules allow you to define how you would like to pack products in order …" at bounding box center [890, 153] width 1287 height 1024
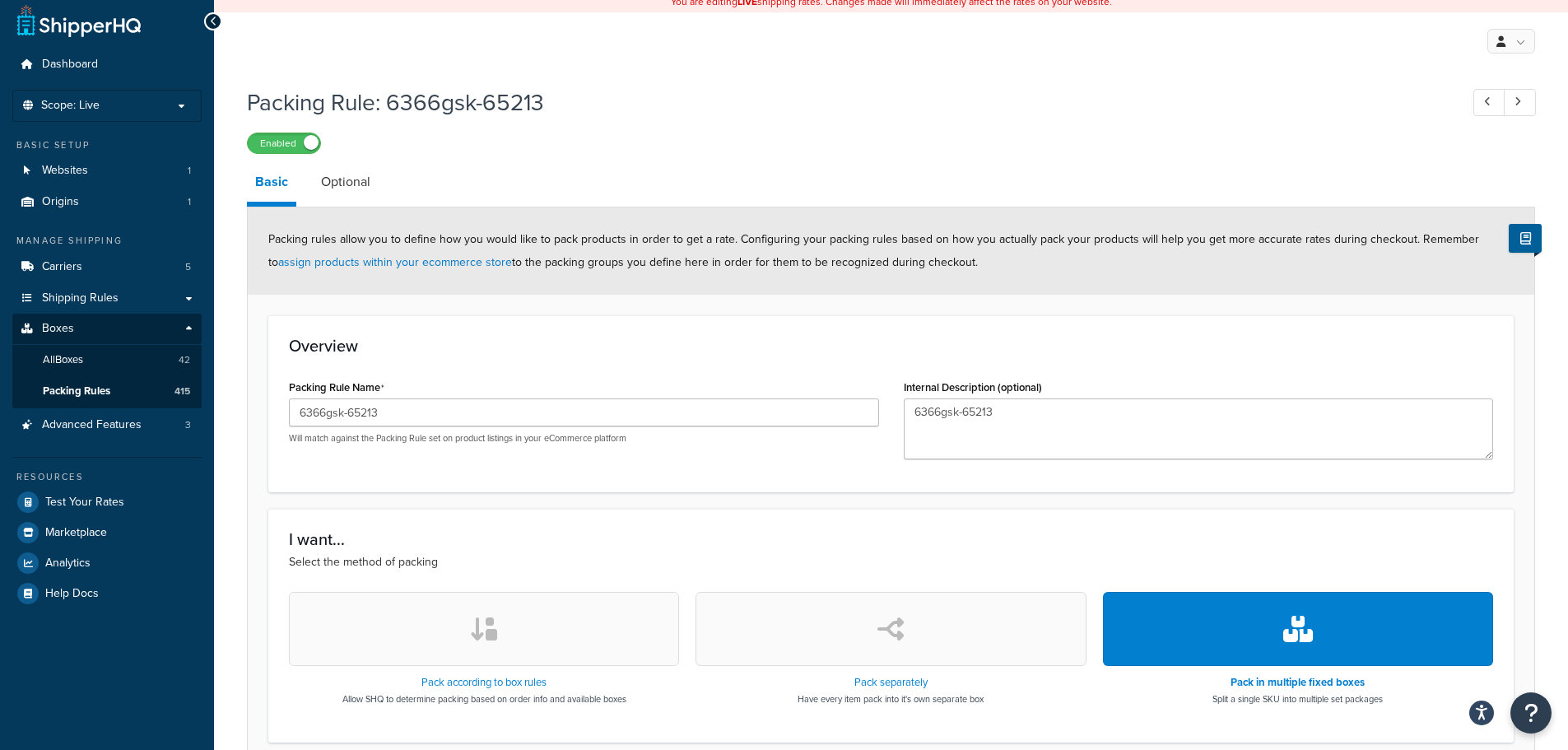
scroll to position [0, 0]
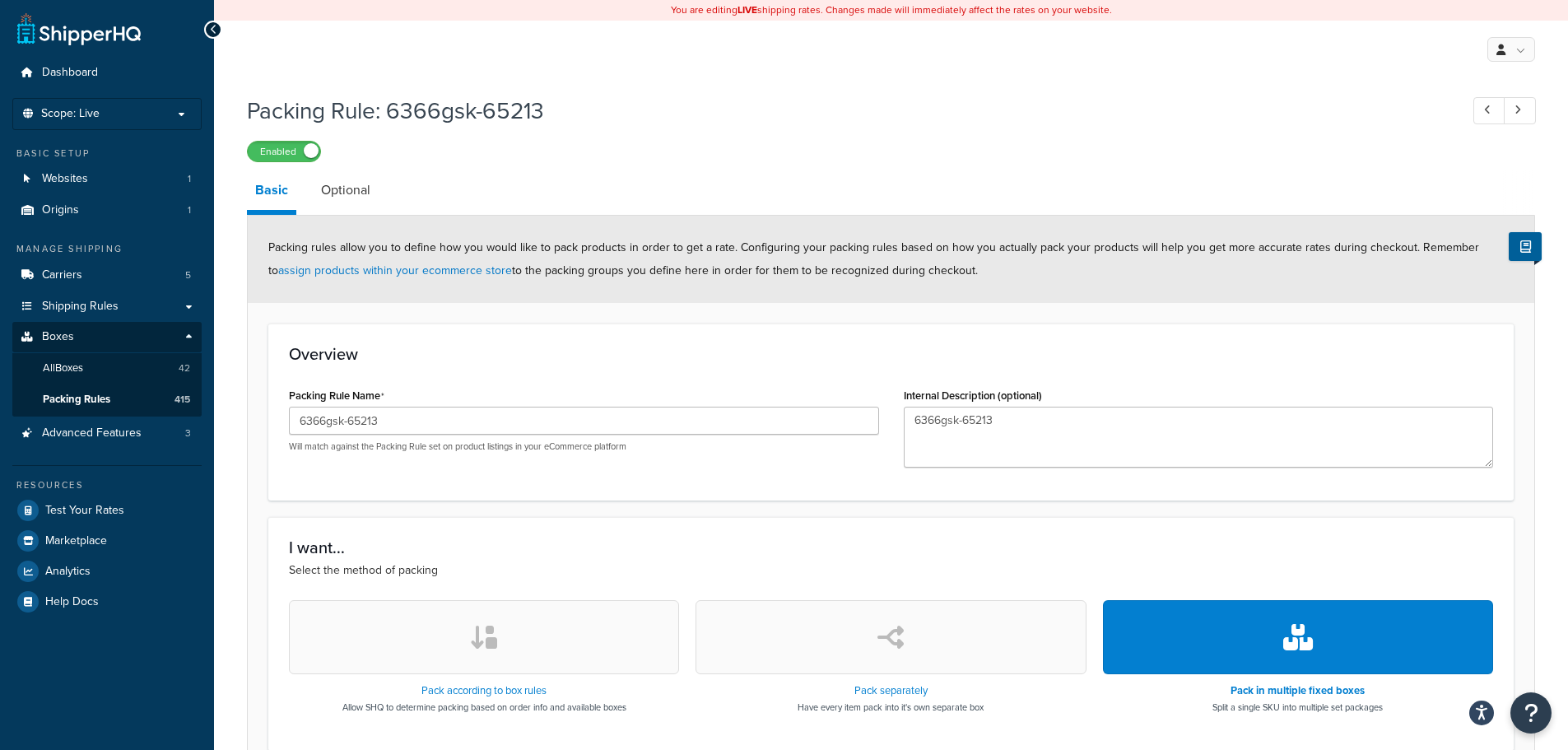
click at [779, 376] on div "Overview Packing Rule Name 6366gsk-65213 Will match against the Packing Rule se…" at bounding box center [891, 412] width 1246 height 177
